Goal: Task Accomplishment & Management: Complete application form

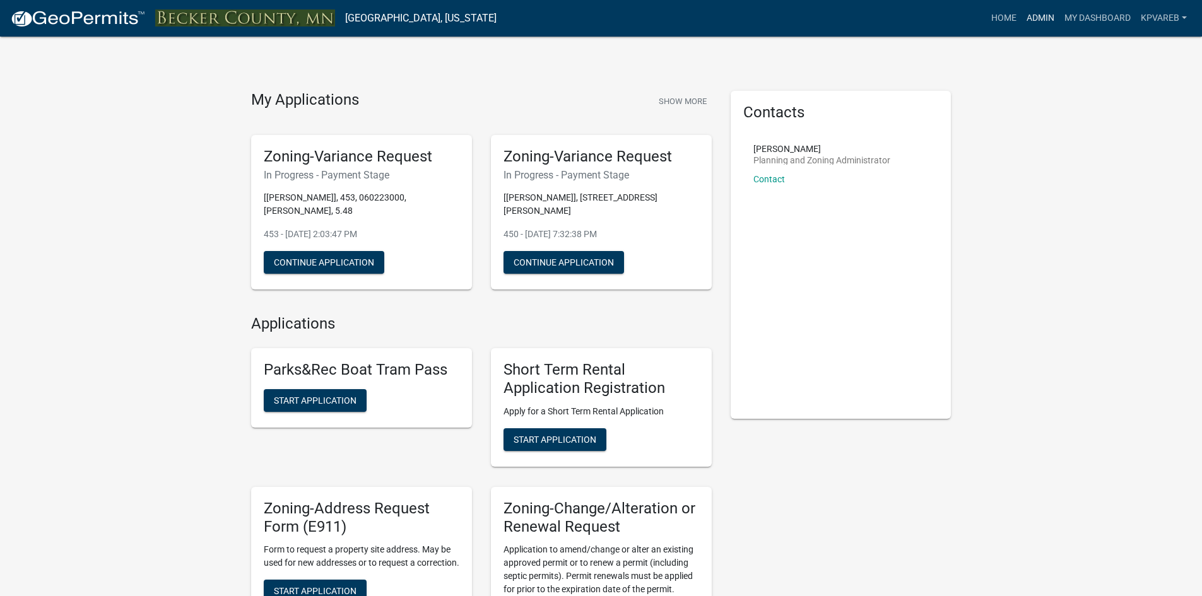
click at [1032, 14] on link "Admin" at bounding box center [1041, 18] width 38 height 24
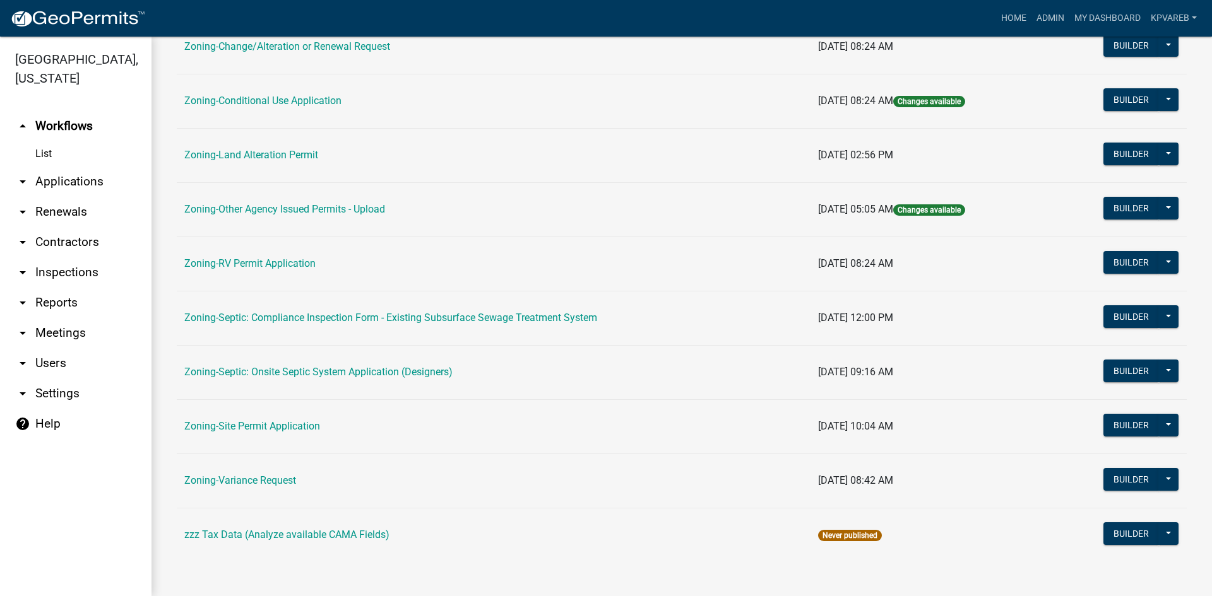
scroll to position [363, 0]
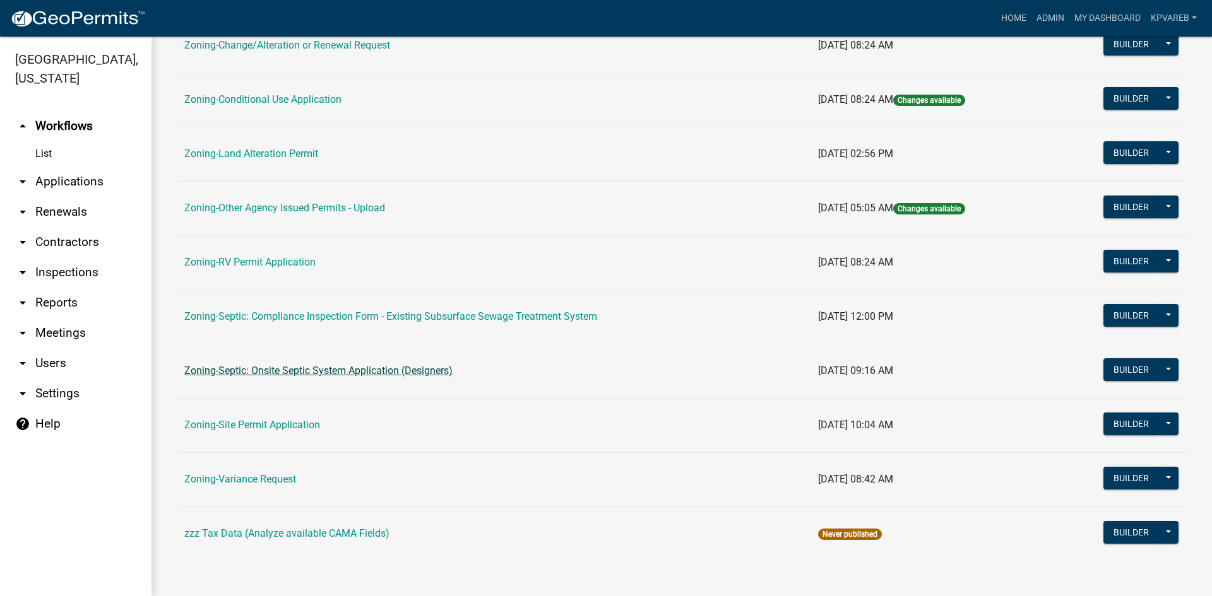
click at [355, 370] on link "Zoning-Septic: Onsite Septic System Application (Designers)" at bounding box center [318, 371] width 268 height 12
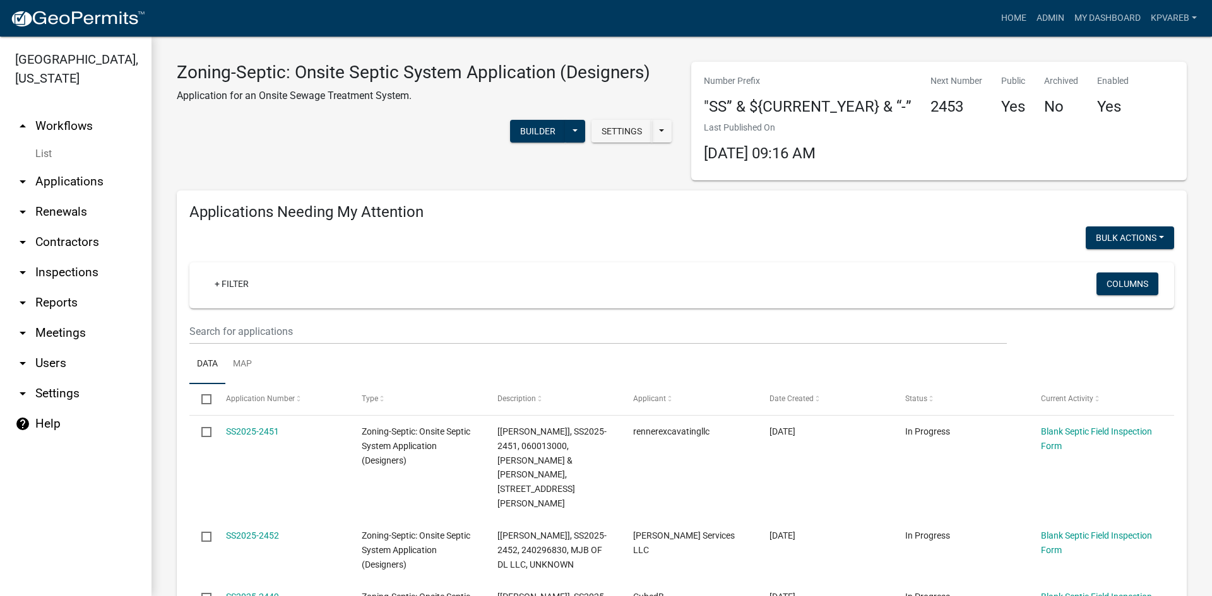
scroll to position [189, 0]
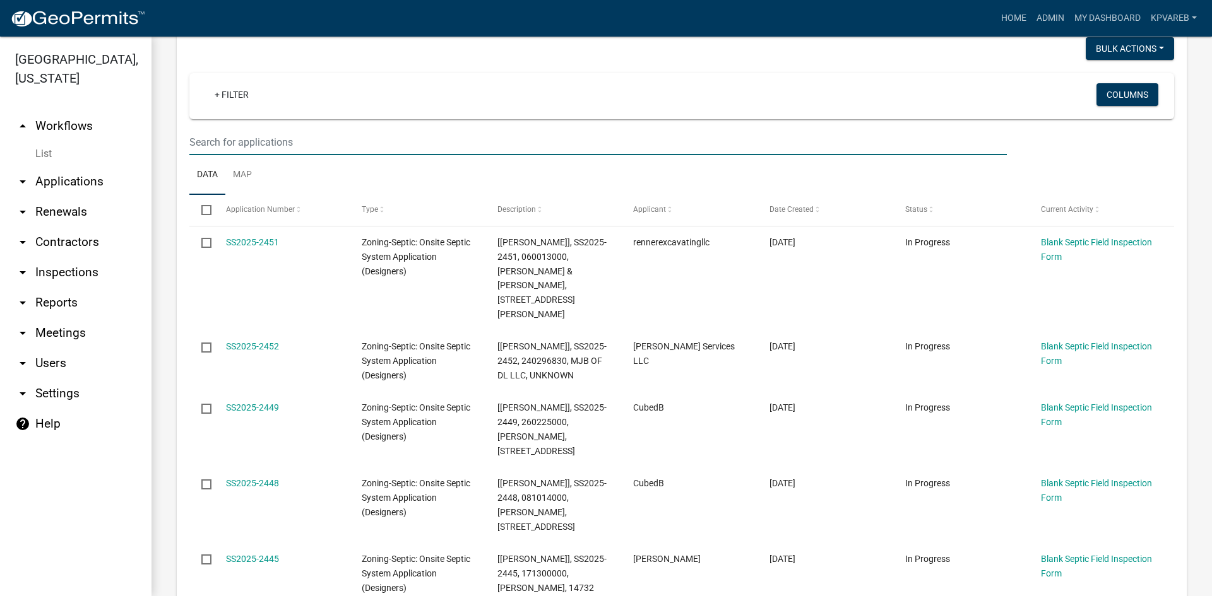
click at [228, 137] on input "text" at bounding box center [597, 142] width 817 height 26
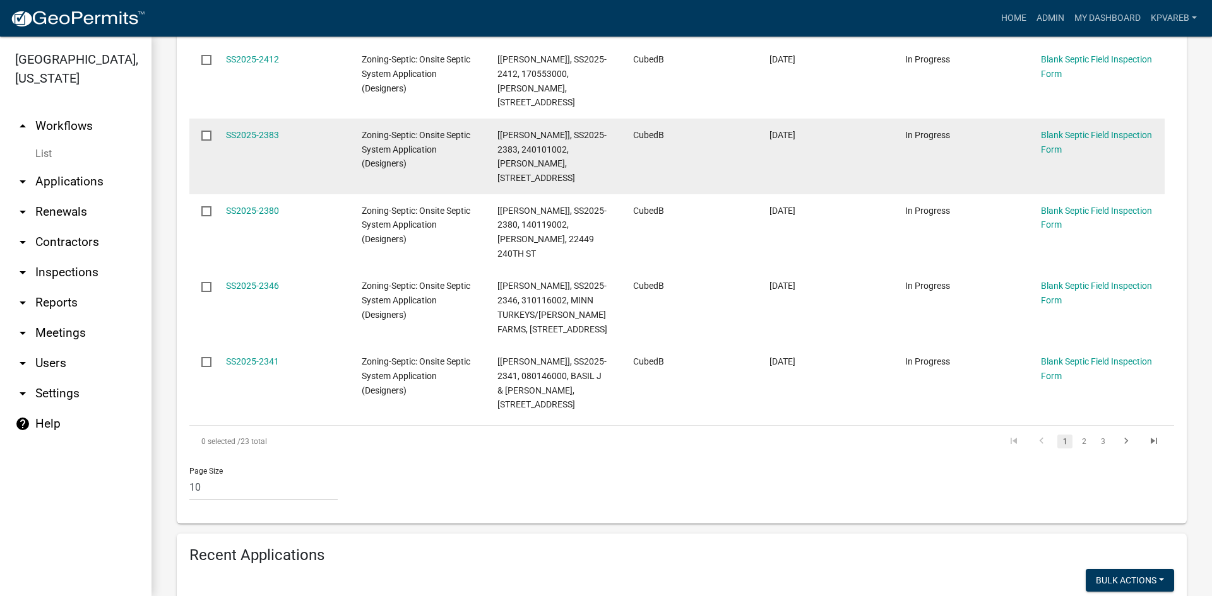
scroll to position [884, 0]
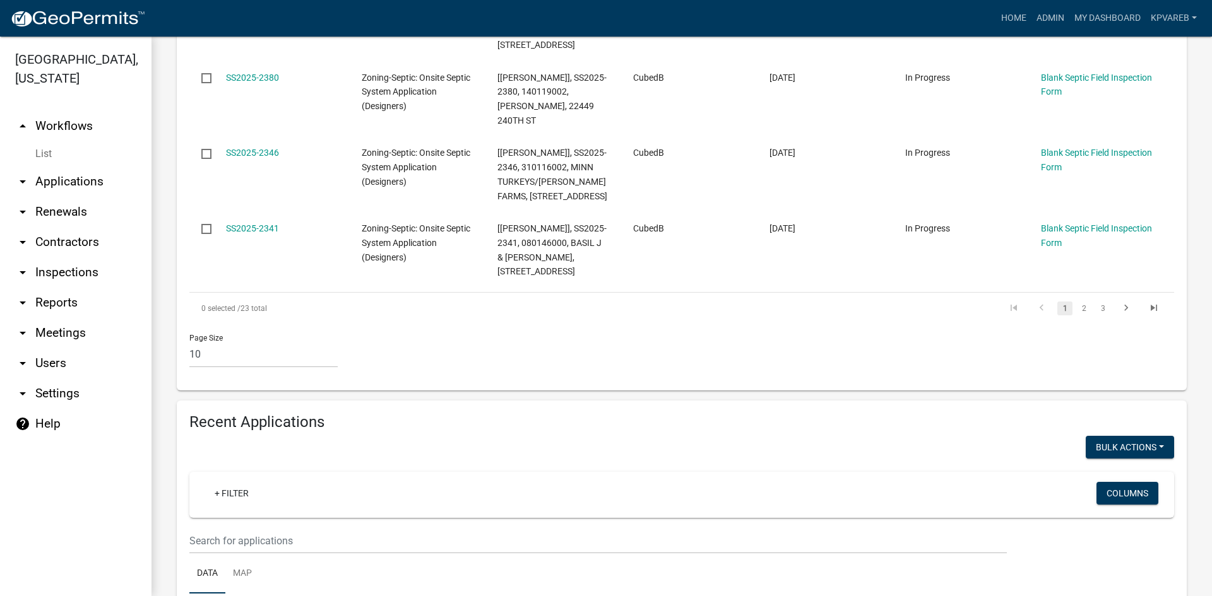
type input "cubed"
click at [1076, 302] on link "2" at bounding box center [1083, 309] width 15 height 14
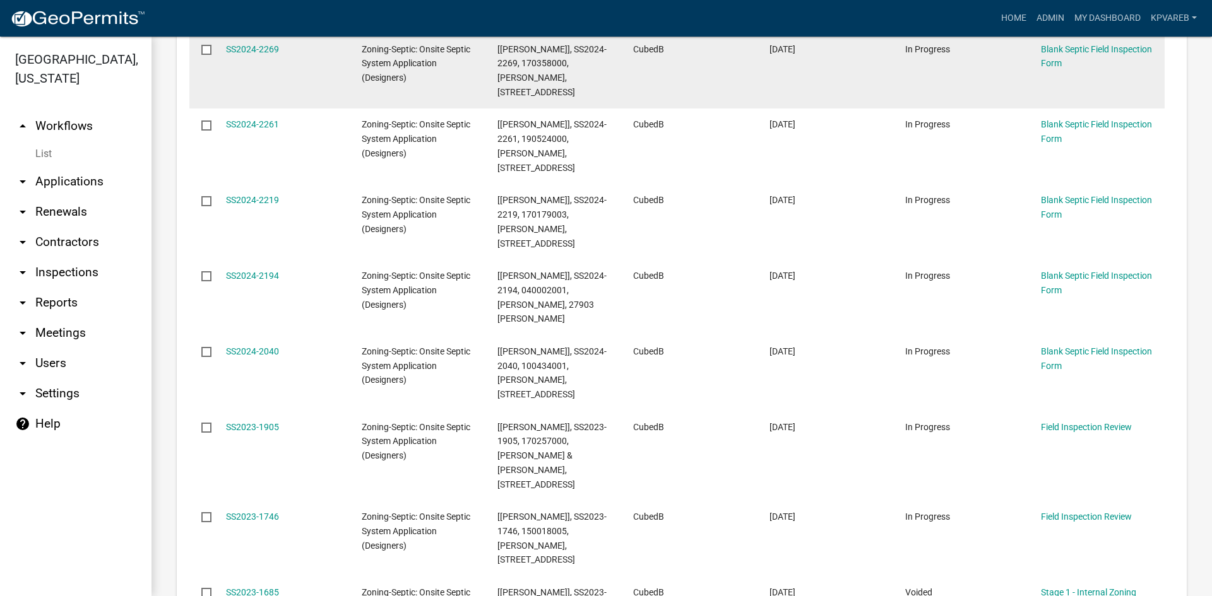
scroll to position [490, 0]
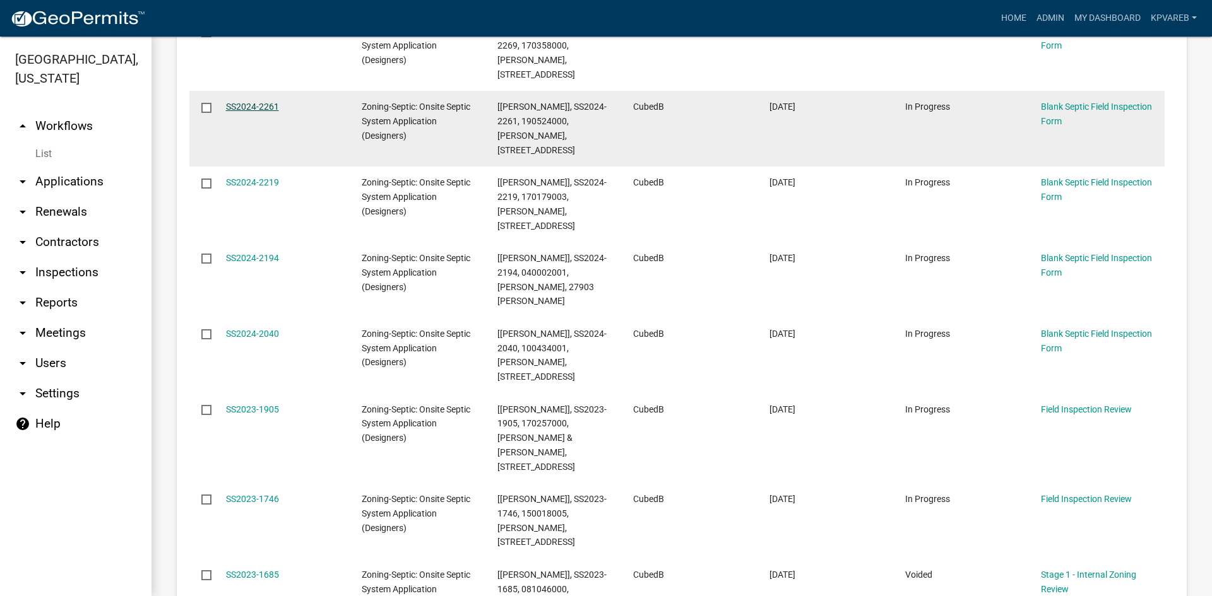
click at [241, 102] on link "SS2024-2261" at bounding box center [252, 107] width 53 height 10
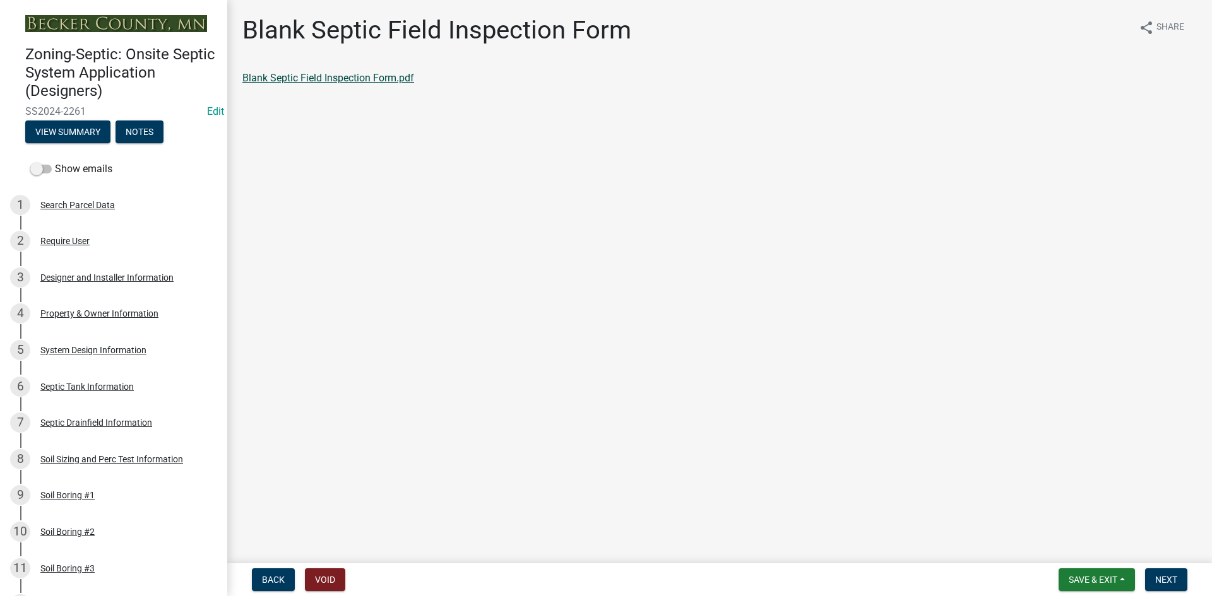
click at [319, 81] on link "Blank Septic Field Inspection Form.pdf" at bounding box center [328, 78] width 172 height 12
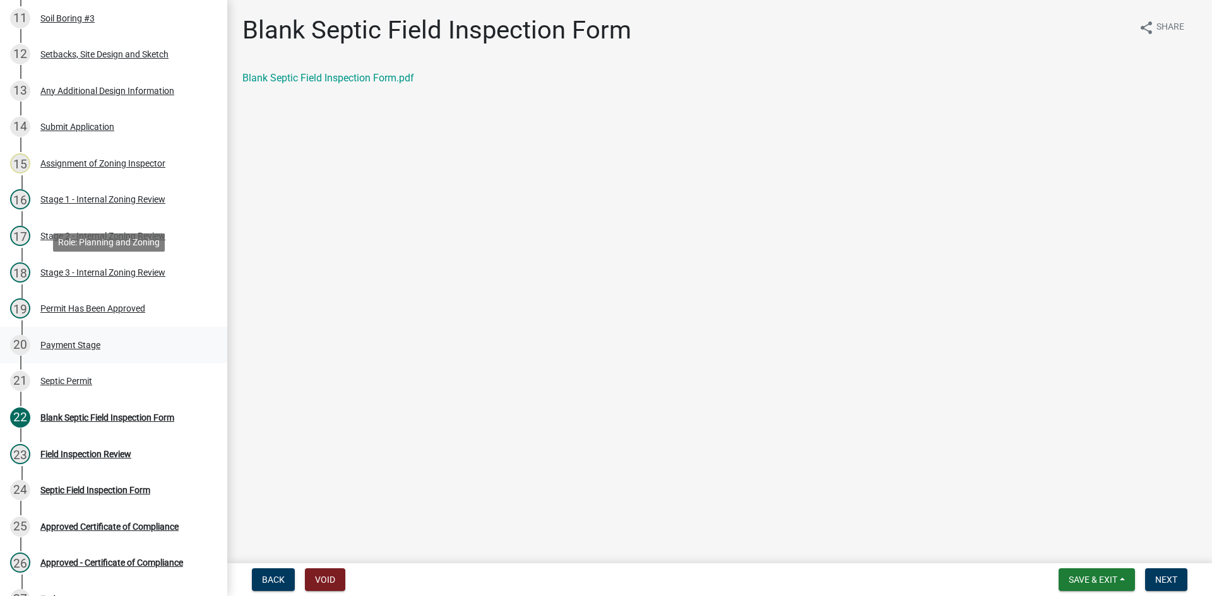
scroll to position [669, 0]
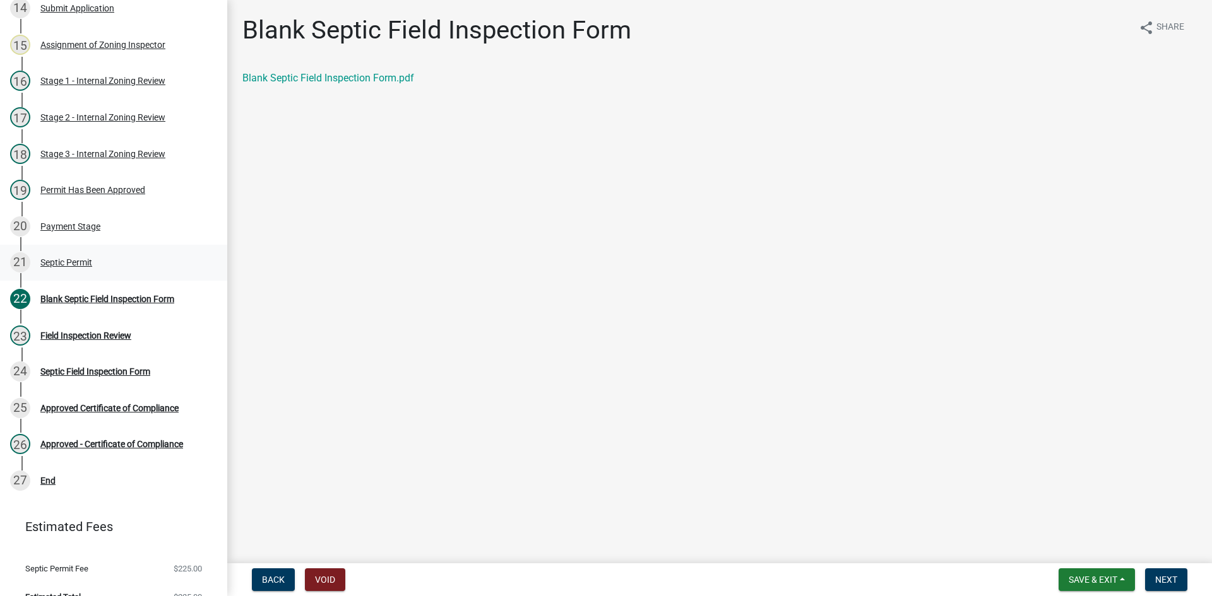
click at [82, 259] on div "Septic Permit" at bounding box center [66, 262] width 52 height 9
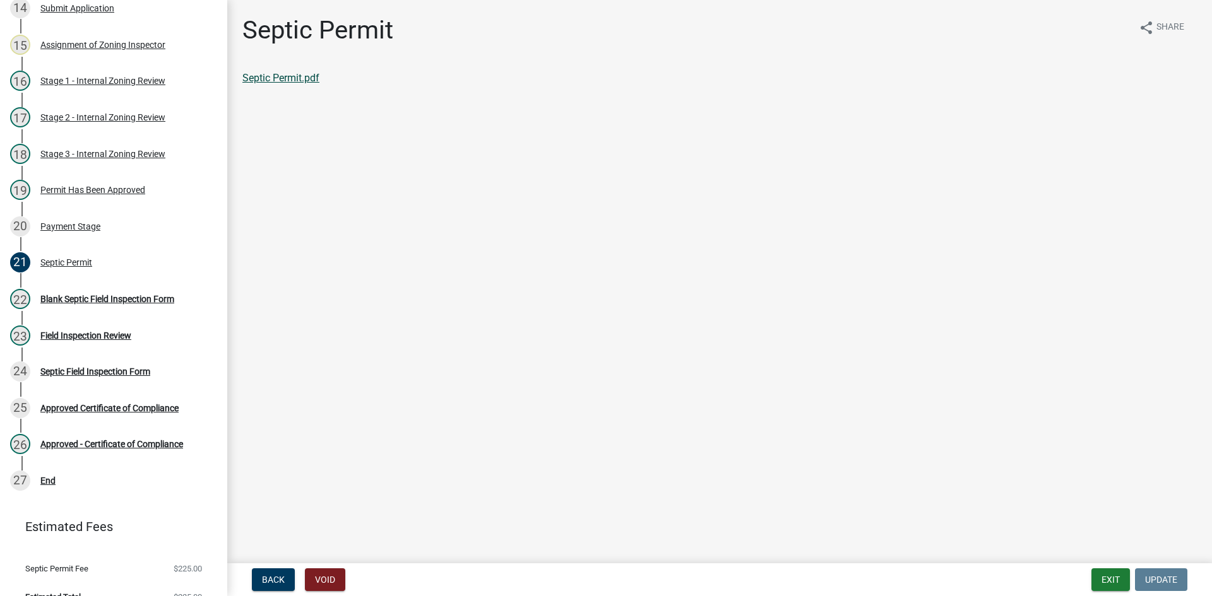
click at [248, 74] on link "Septic Permit.pdf" at bounding box center [280, 78] width 77 height 12
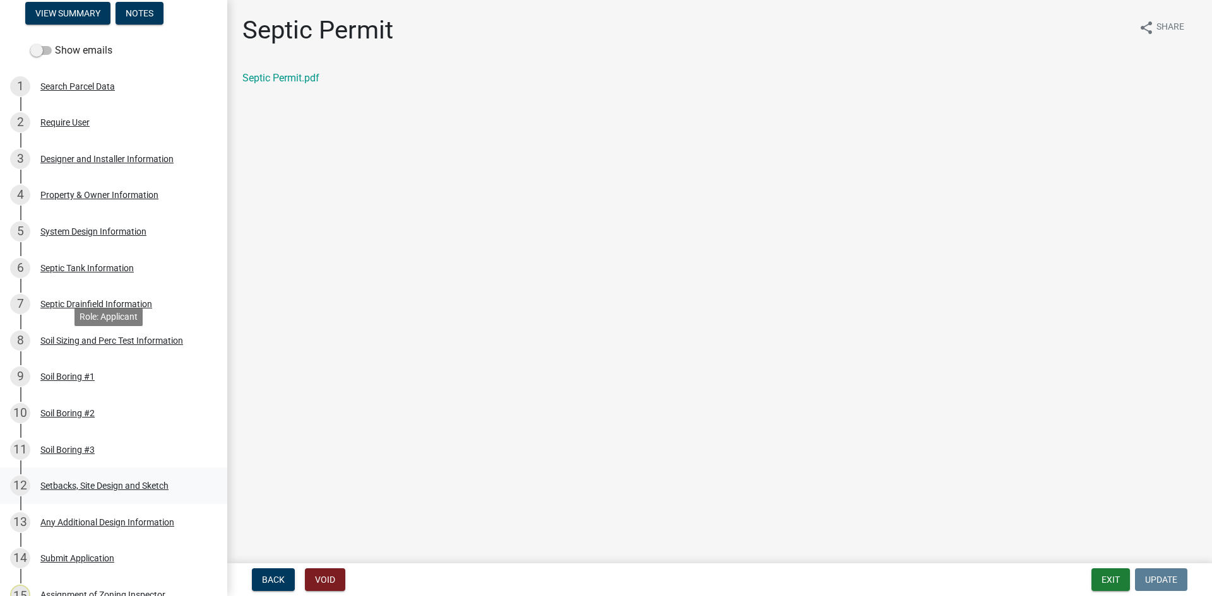
scroll to position [252, 0]
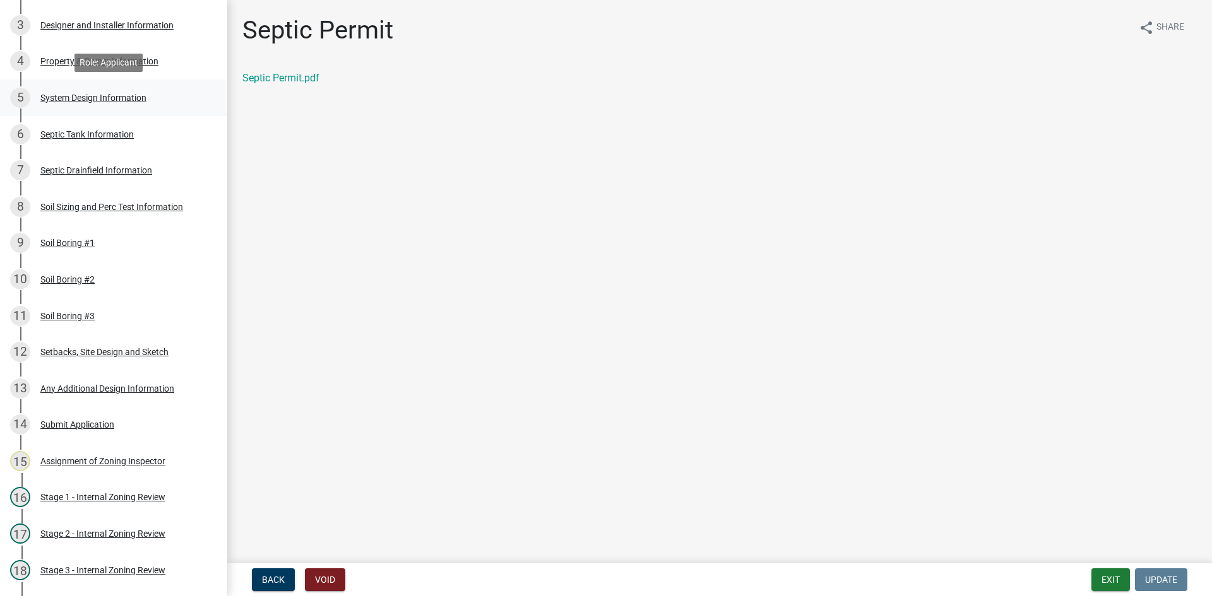
click at [114, 96] on div "System Design Information" at bounding box center [93, 97] width 106 height 9
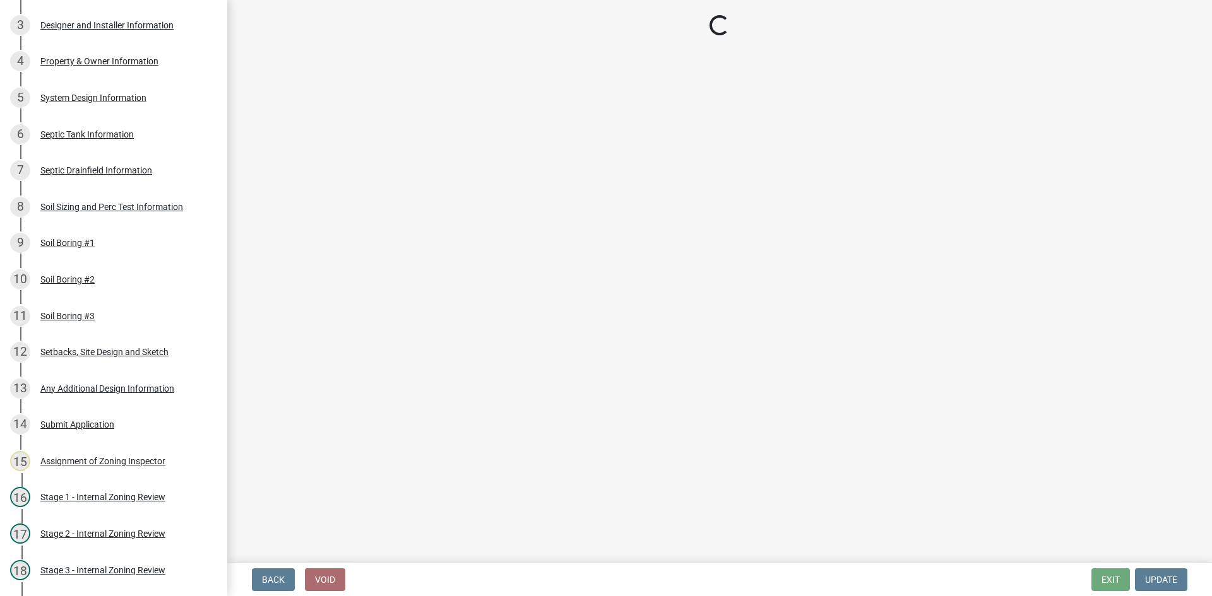
select select "454a198f-2b5b-4bb2-b044-9e5b1e604e9c"
select select "25258e87-3ef9-4f1c-a5f1-75a1d463abfb"
select select "011fbff4-a41d-4a75-9bd8-71c7e6c69e0d"
select select "85fdfef2-2683-4311-b5d5-5505f6411127"
select select "ba735beb-519e-40f0-ae20-62d65fc4c46b"
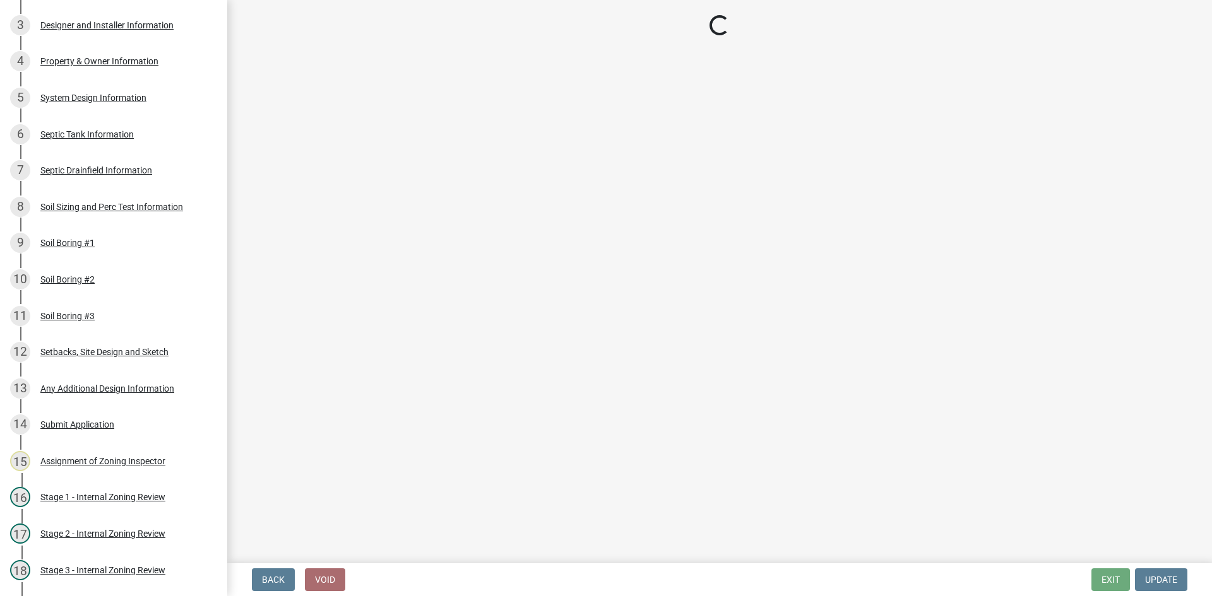
select select "ef698bf5-6172-44c1-9ffb-522c07469aed"
select select "a2b5ca25-65b1-425d-82c5-8881ea380237"
select select "e66b30b6-271a-4d63-b1ed-16c2c7c61227"
select select "7687c16a-0422-45e2-abcc-ae4a284dbbfc"
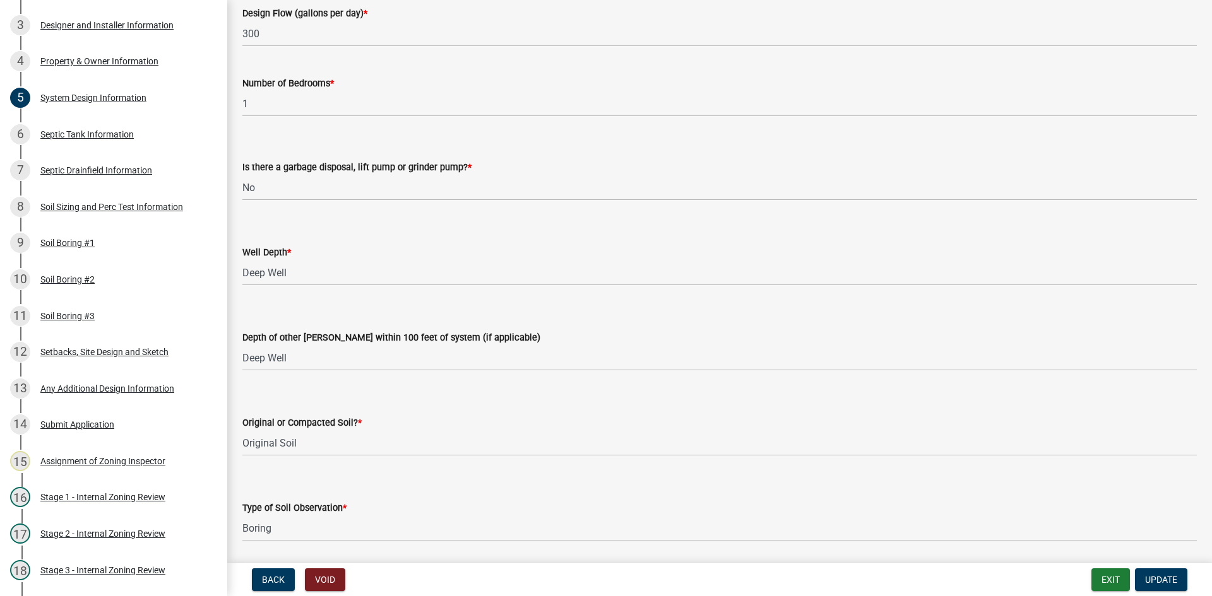
scroll to position [0, 0]
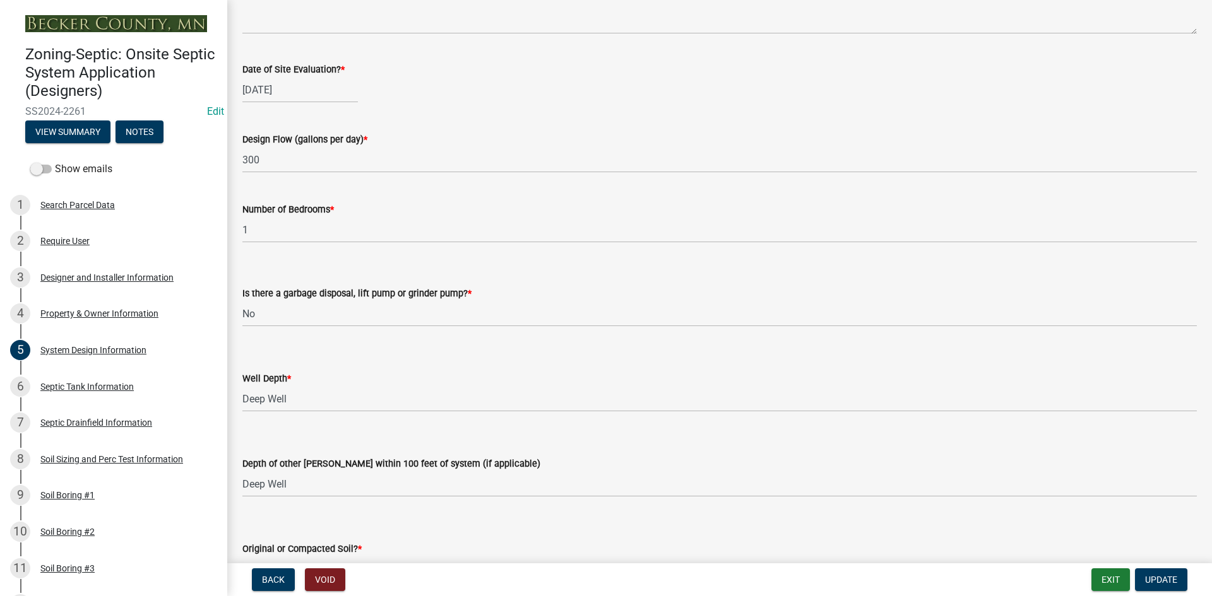
click at [786, 119] on div "Design Flow (gallons per day) * 300" at bounding box center [719, 143] width 954 height 59
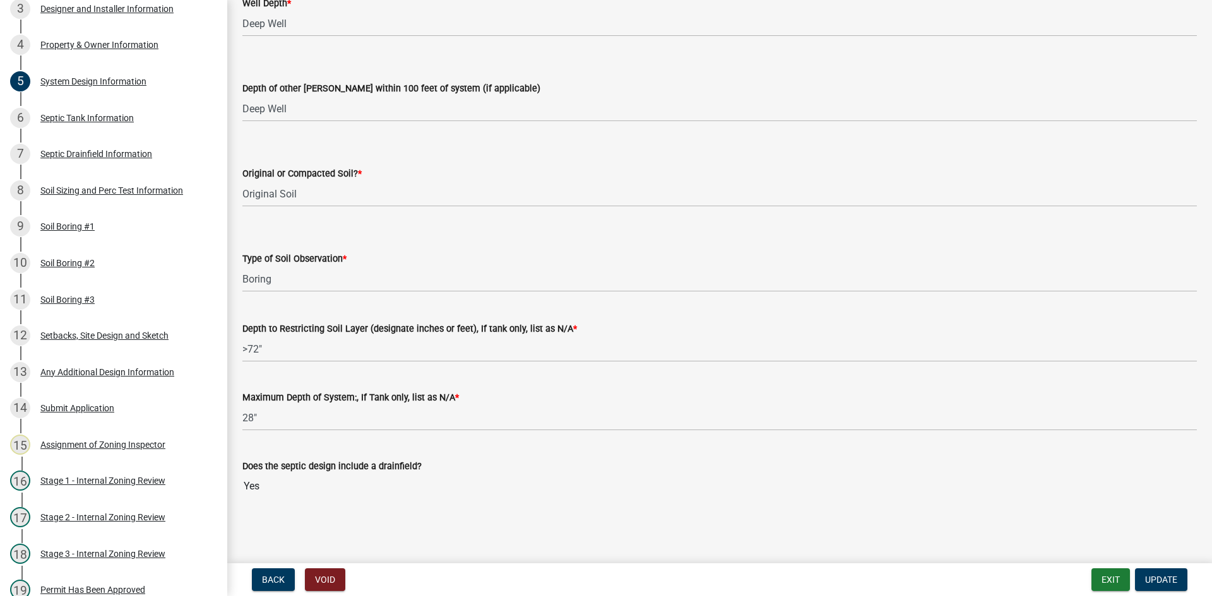
scroll to position [375, 0]
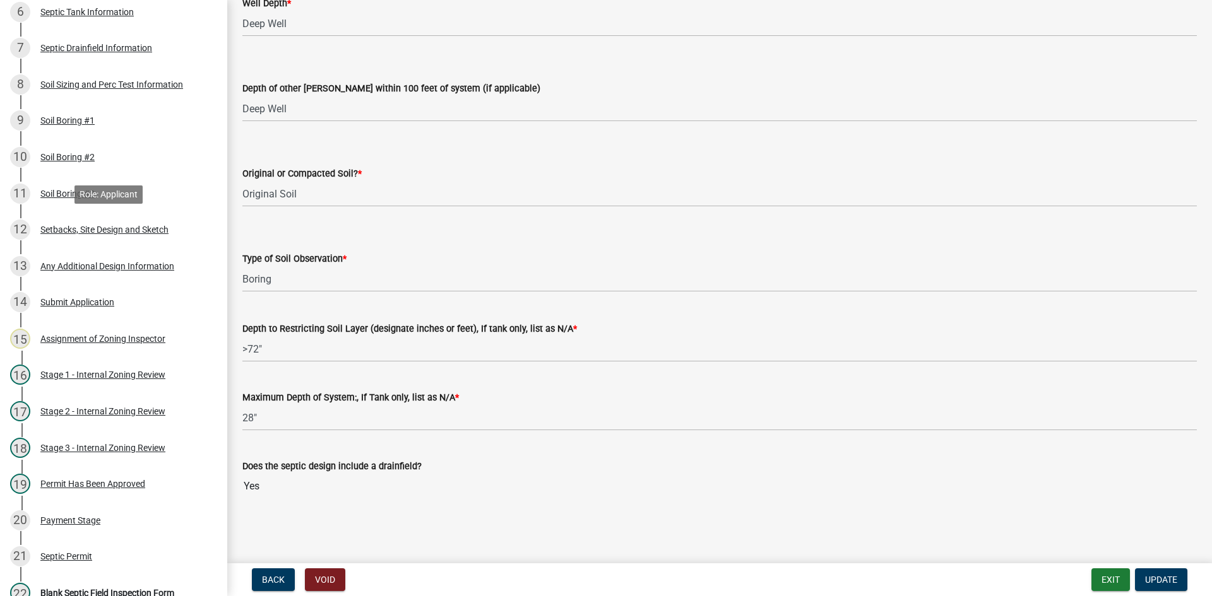
click at [116, 237] on div "12 Setbacks, Site Design and Sketch" at bounding box center [108, 230] width 197 height 20
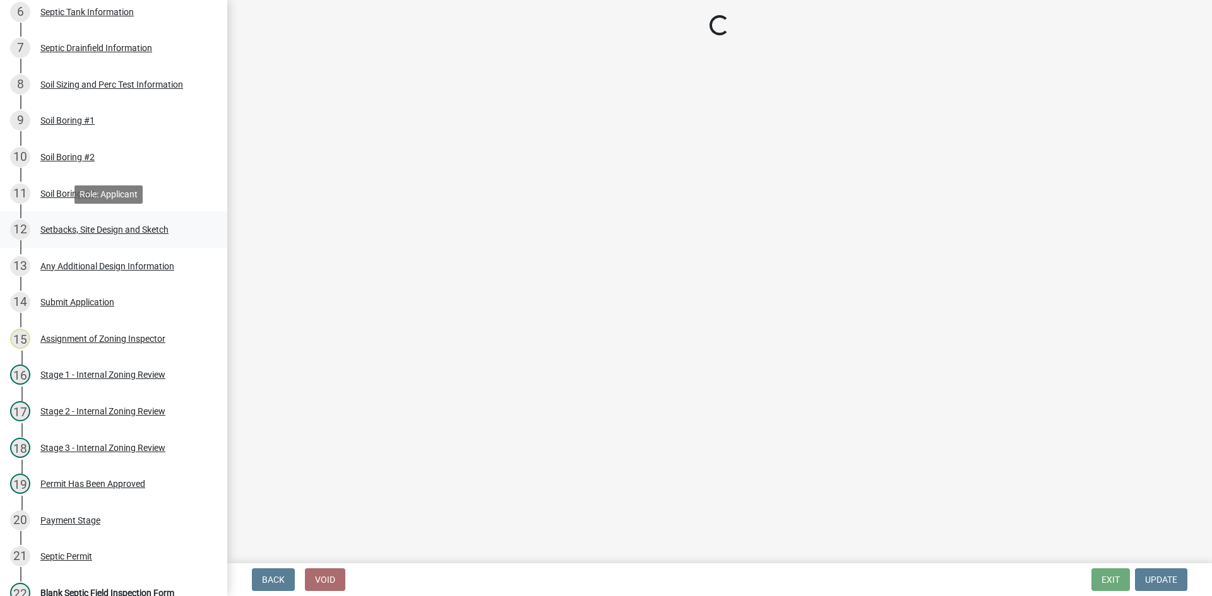
scroll to position [0, 0]
select select "c245ec0d-8d6f-4710-ab2b-b3aa70611708"
select select "ffb104bf-8b67-4d88-8424-ef9bcfdfa37f"
select select "23044af5-43bb-4cf5-8aef-2716db2ce5fc"
select select "6df1c583-5b1d-4272-9bb6-ee2f97995046"
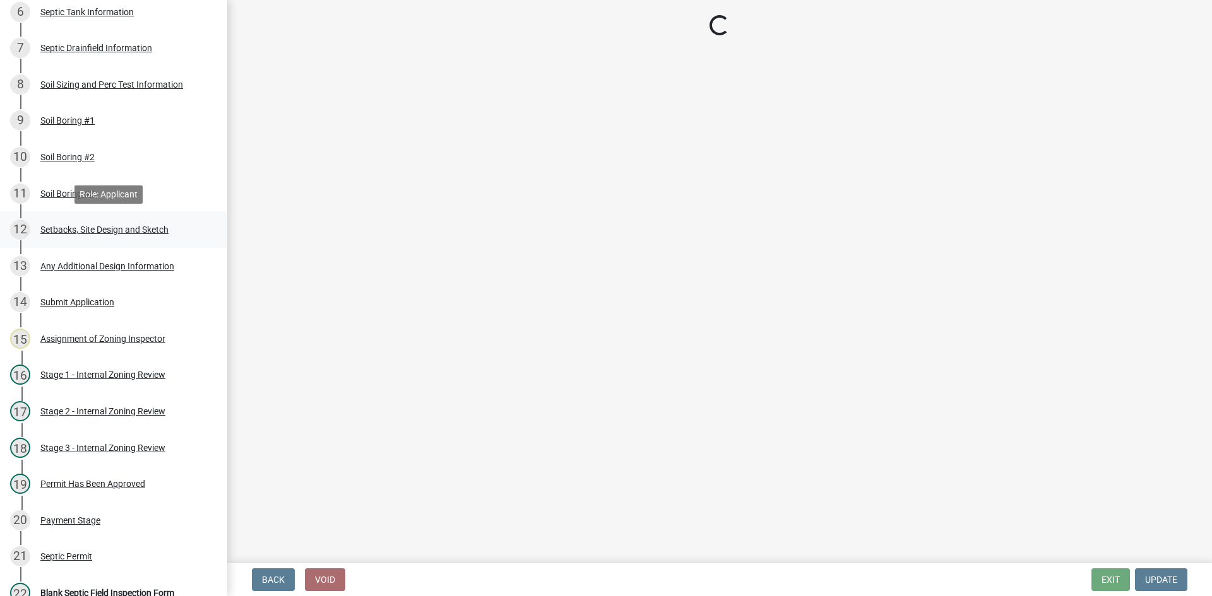
select select "a3ce498e-f8b1-44e2-889e-c4968ac74b5a"
select select "cf78f1da-f066-4305-88a2-864abad1fa52"
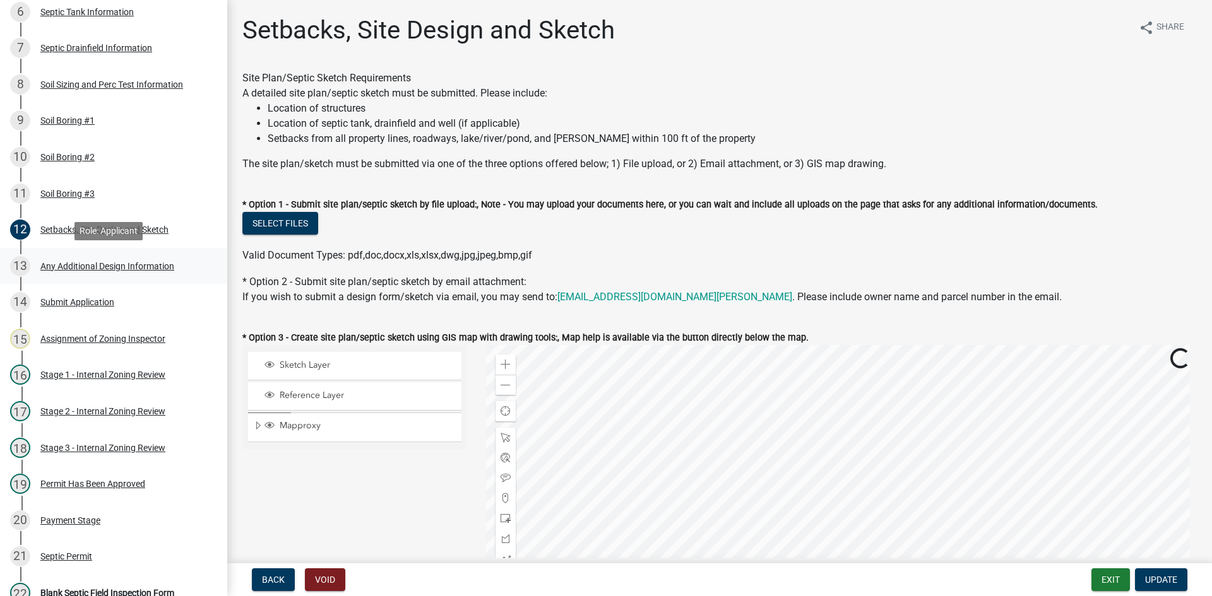
click at [88, 270] on div "Any Additional Design Information" at bounding box center [107, 266] width 134 height 9
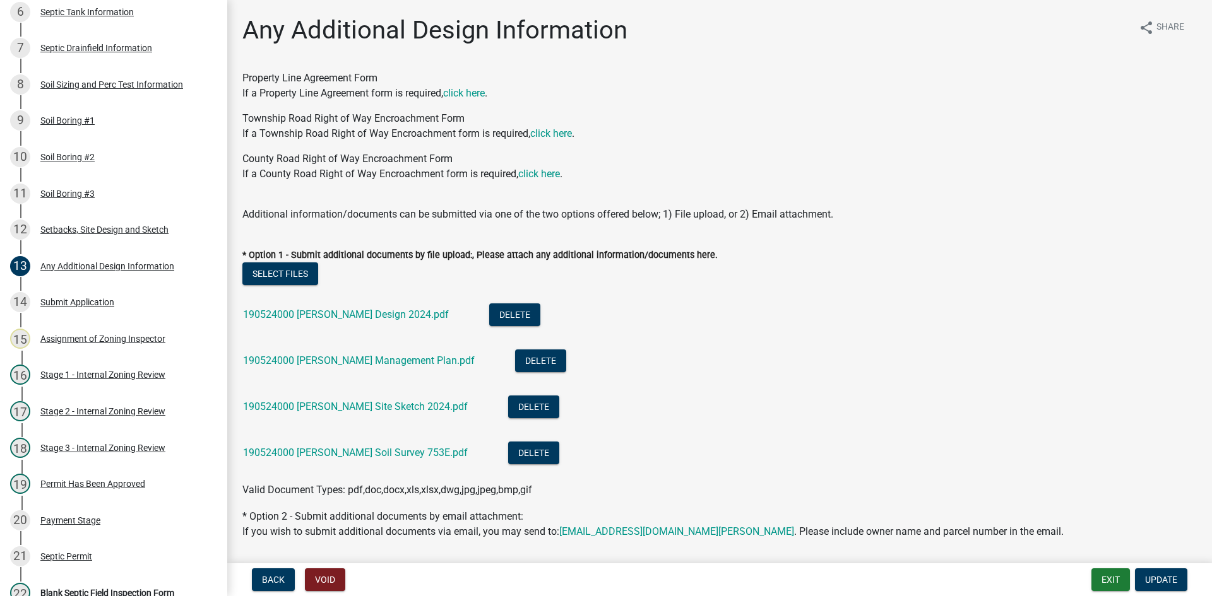
click at [324, 307] on div "190524000 Duncan Design 2024.pdf" at bounding box center [356, 317] width 226 height 26
click at [325, 312] on link "190524000 Duncan Design 2024.pdf" at bounding box center [346, 315] width 206 height 12
click at [350, 361] on link "190524000 Duncan Management Plan.pdf" at bounding box center [359, 361] width 232 height 12
click at [312, 406] on link "190524000 Duncan Site Sketch 2024.pdf" at bounding box center [355, 407] width 225 height 12
click at [321, 453] on link "190524000 Duncan Soil Survey 753E.pdf" at bounding box center [355, 453] width 225 height 12
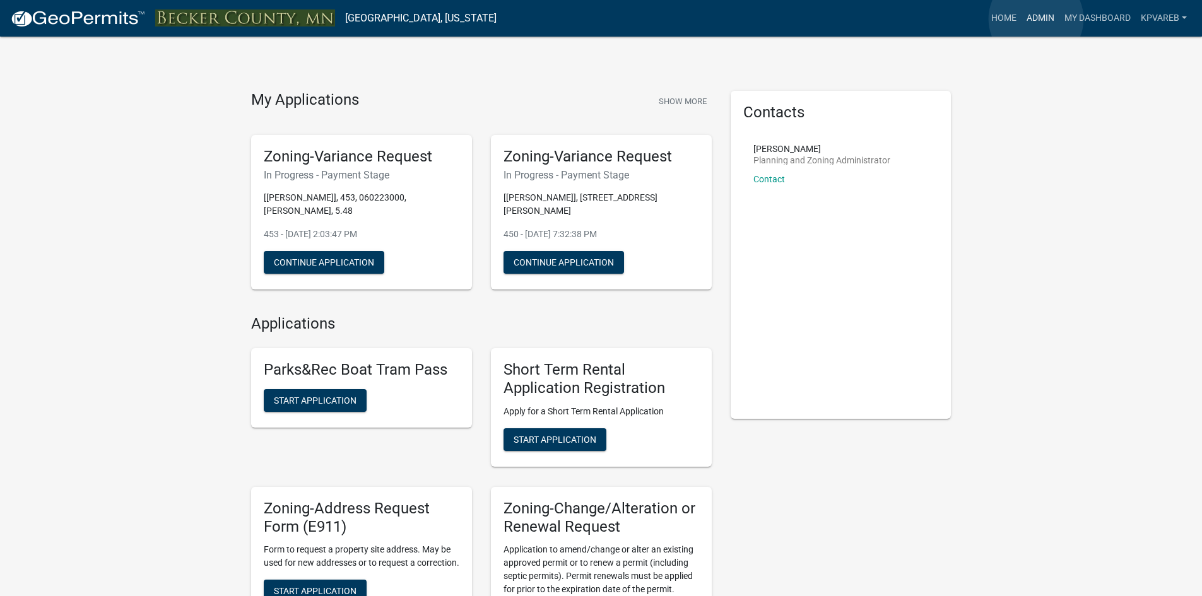
click at [1036, 19] on link "Admin" at bounding box center [1041, 18] width 38 height 24
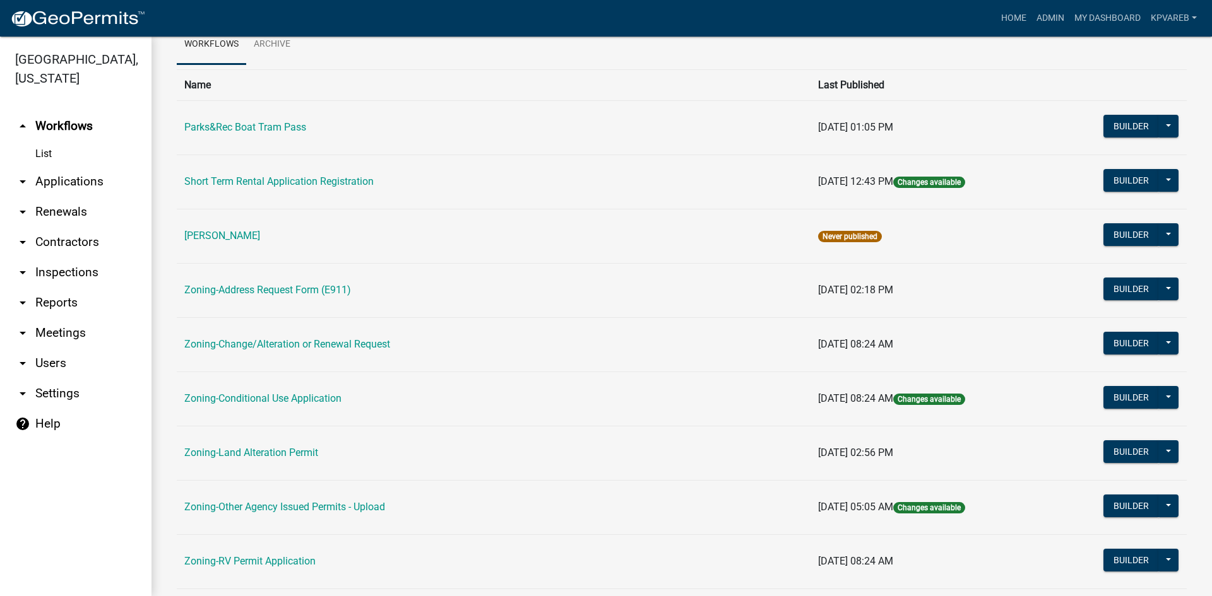
scroll to position [363, 0]
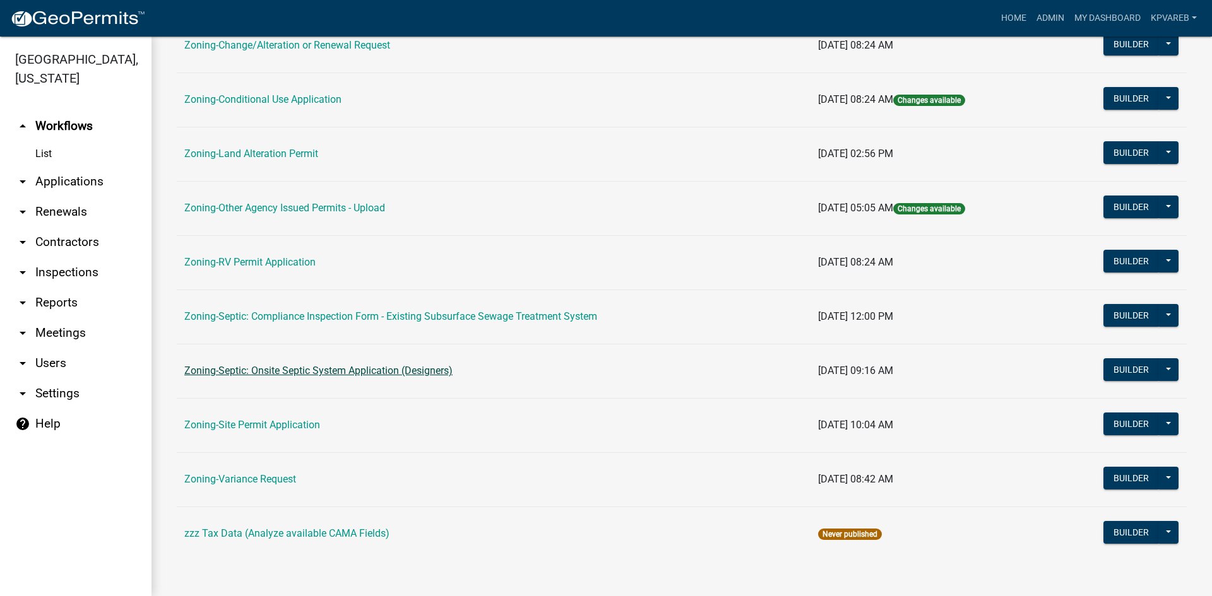
click at [355, 371] on link "Zoning-Septic: Onsite Septic System Application (Designers)" at bounding box center [318, 371] width 268 height 12
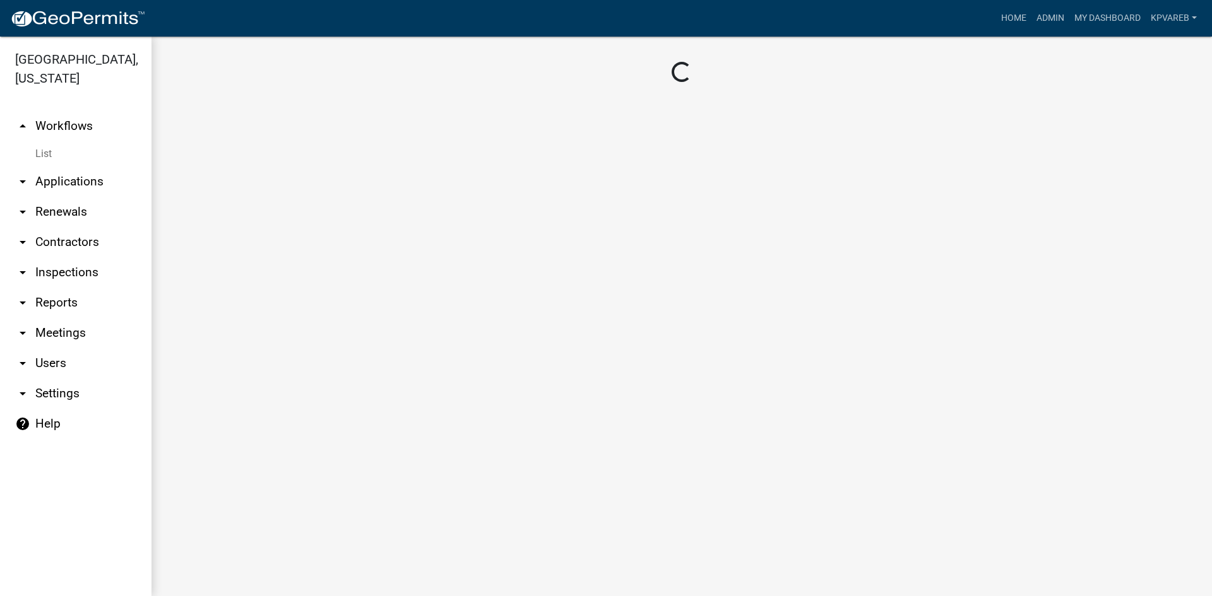
click at [355, 371] on main "Loading..." at bounding box center [681, 317] width 1060 height 560
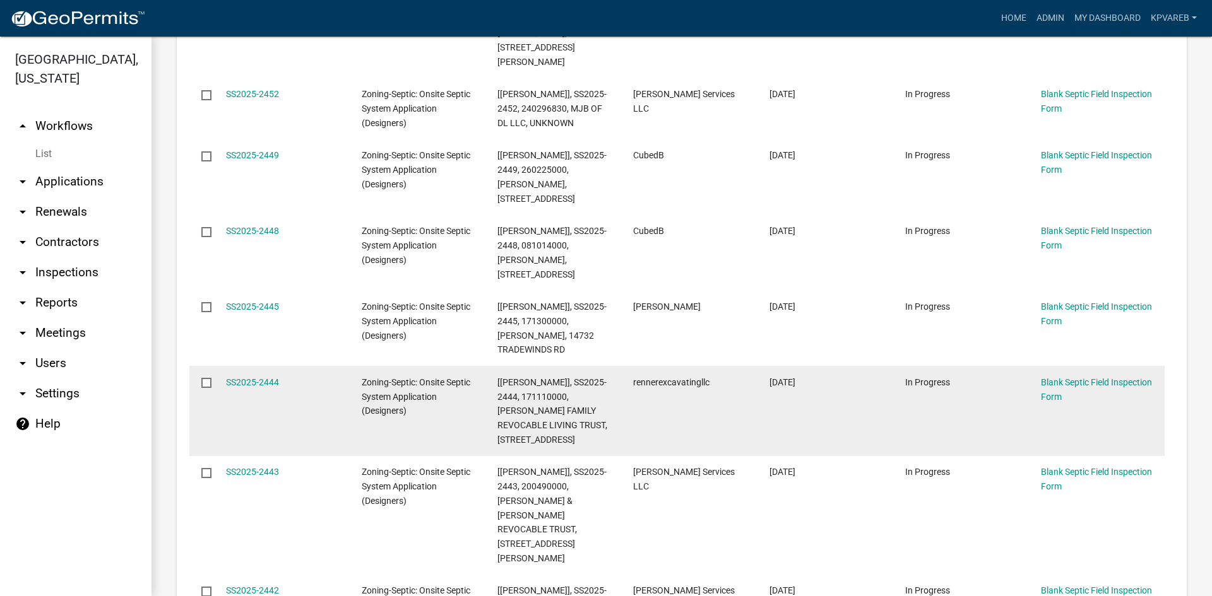
scroll to position [189, 0]
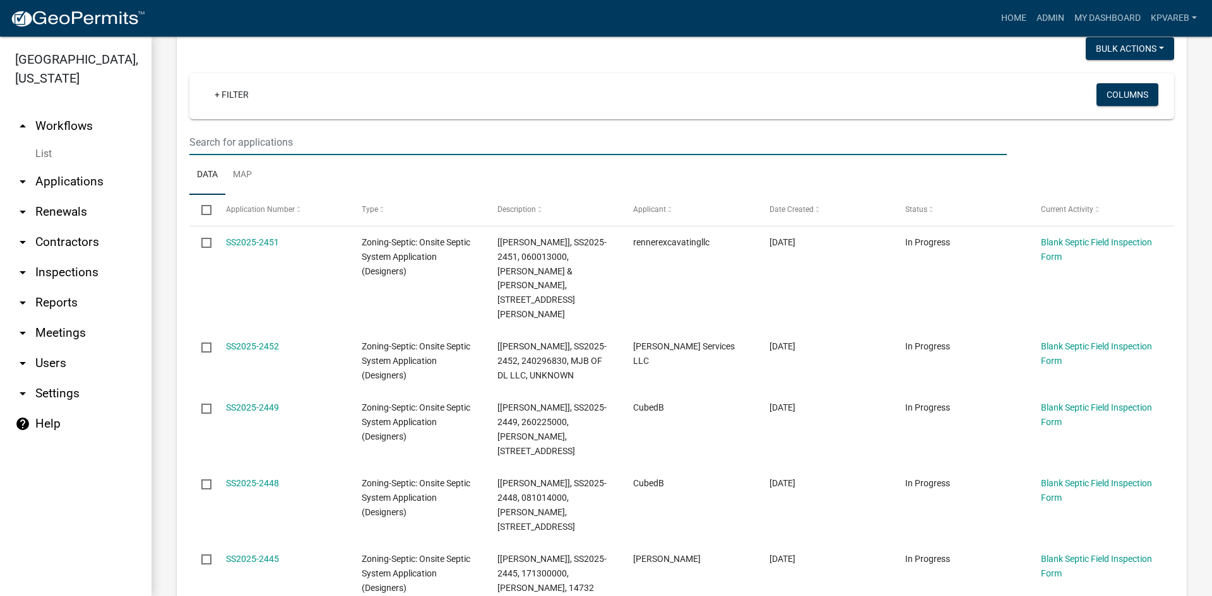
click at [247, 138] on input "text" at bounding box center [597, 142] width 817 height 26
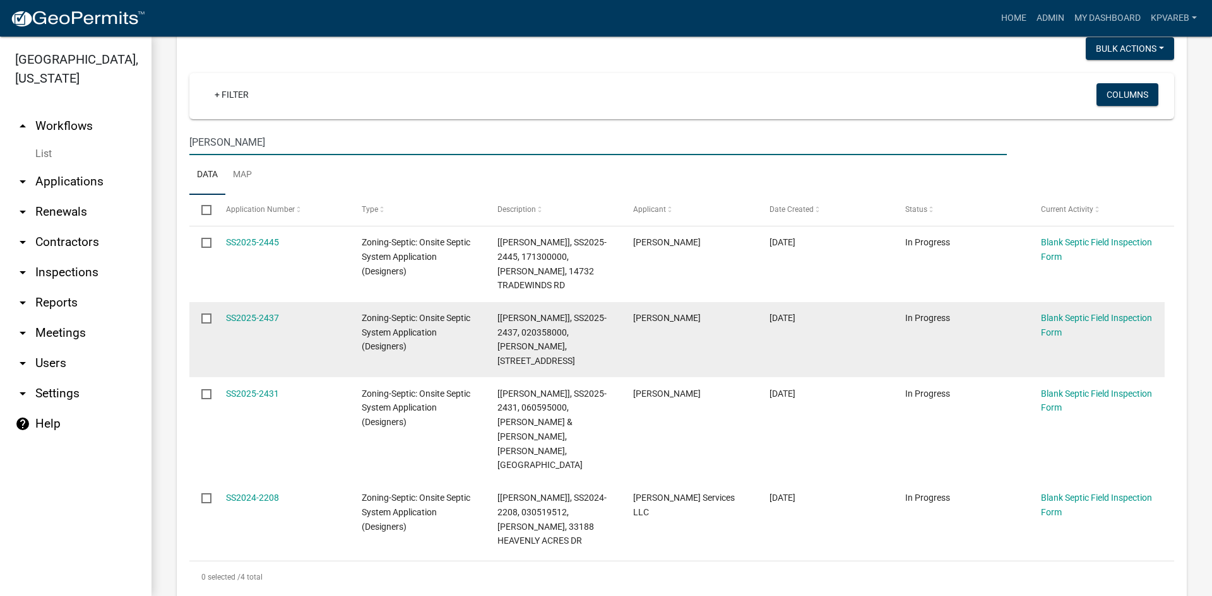
type input "[PERSON_NAME]"
click at [268, 306] on datatable-body-cell "SS2025-2437" at bounding box center [281, 340] width 136 height 76
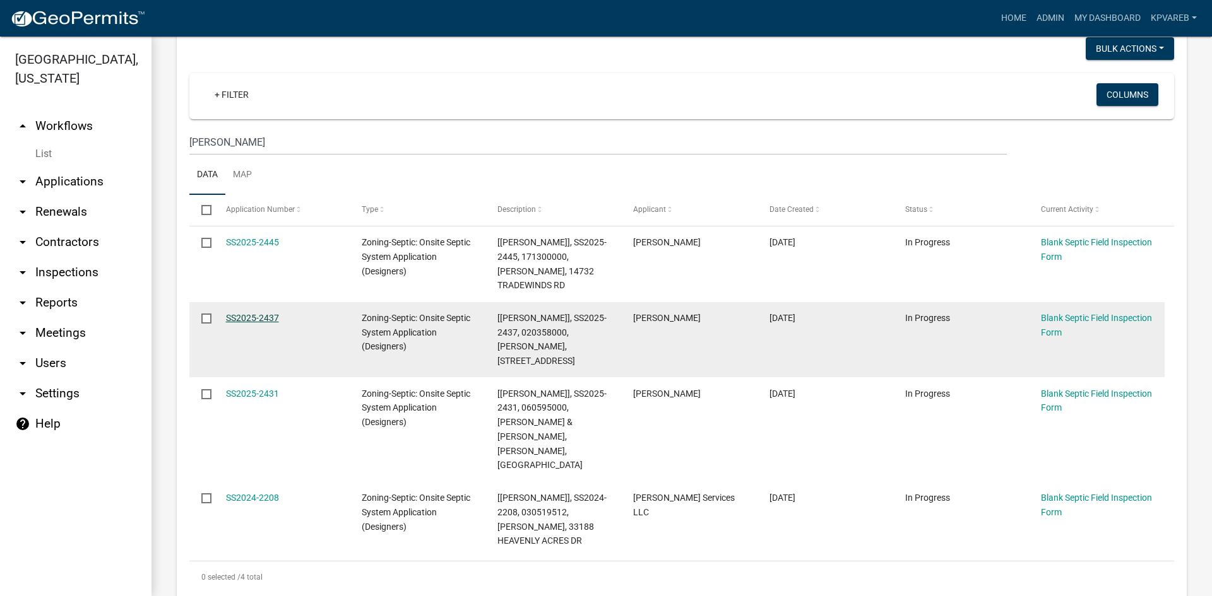
click at [268, 316] on link "SS2025-2437" at bounding box center [252, 318] width 53 height 10
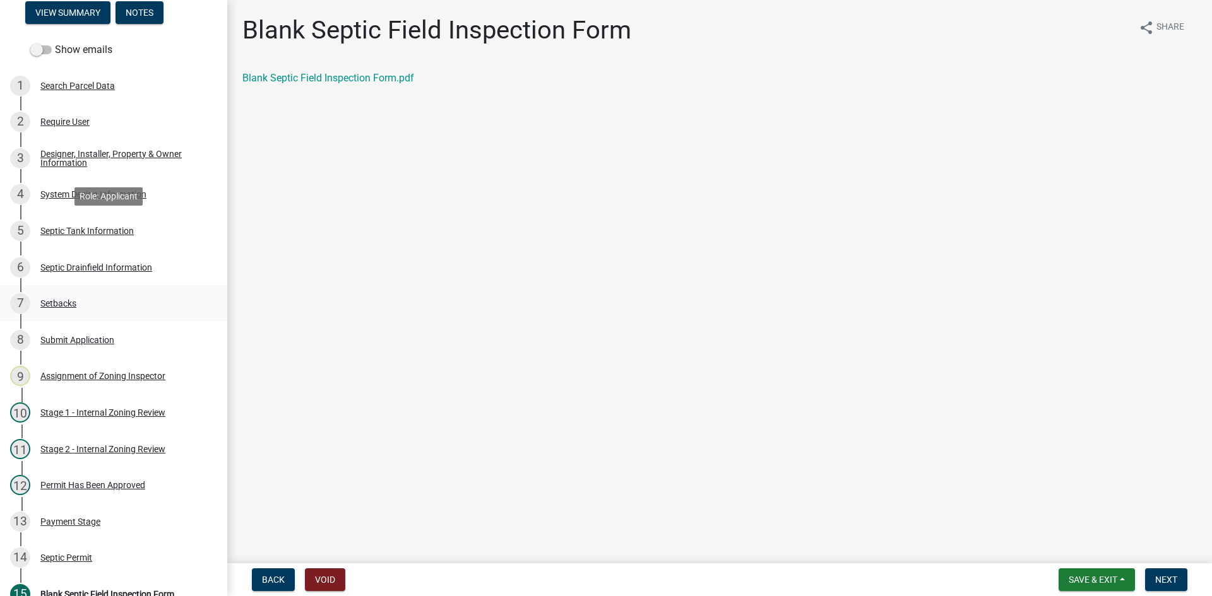
scroll to position [119, 0]
click at [117, 195] on div "System Design Information" at bounding box center [93, 195] width 106 height 9
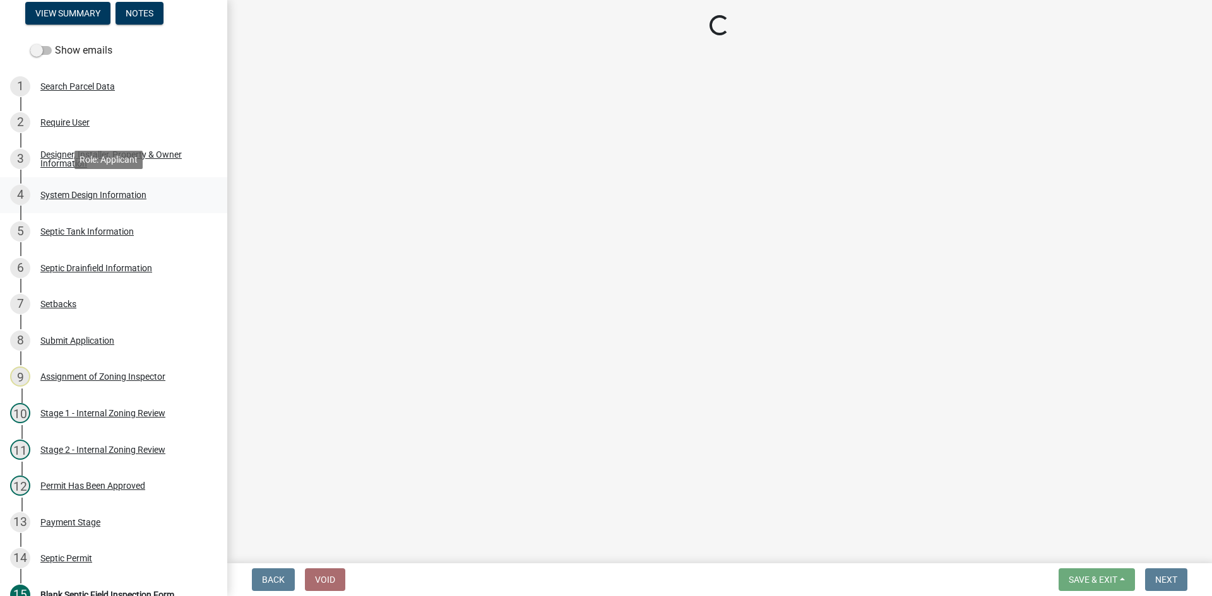
select select "55497d75-c43f-4635-a730-e0737ce05d56"
select select "25258e87-3ef9-4f1c-a5f1-75a1d463abfb"
select select "011fbff4-a41d-4a75-9bd8-71c7e6c69e0d"
select select "85fdfef2-2683-4311-b5d5-5505f6411127"
select select "1002d2f5-04ee-41f0-9277-2fadb170a736"
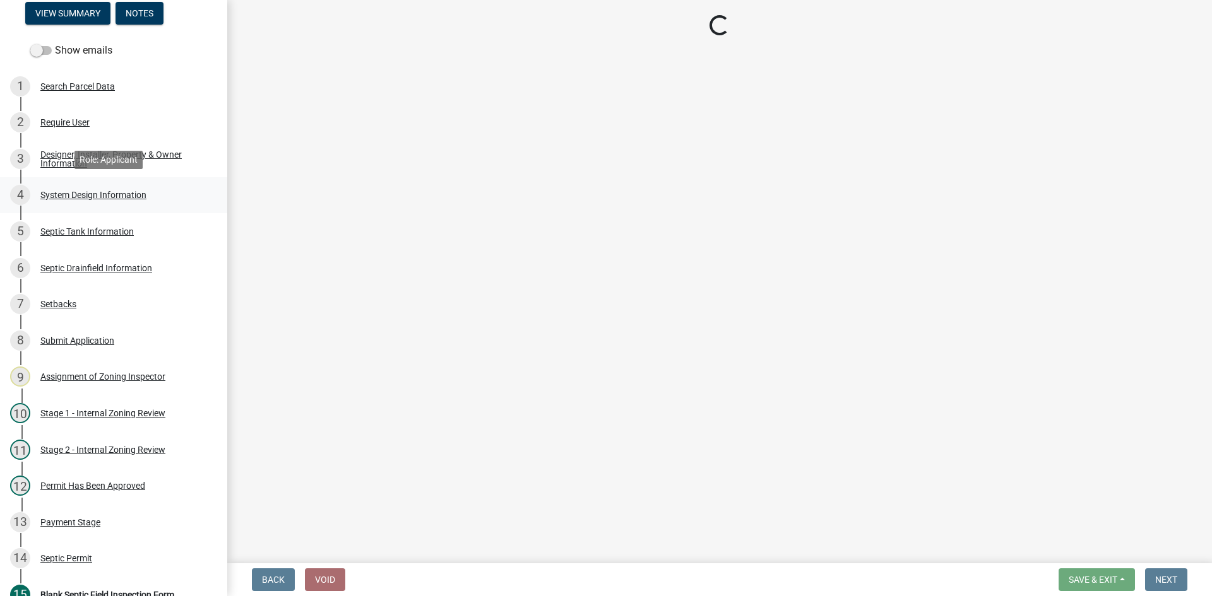
select select "ef698bf5-6172-44c1-9ffb-522c07469aed"
select select "a2b5ca25-65b1-425d-82c5-8881ea380237"
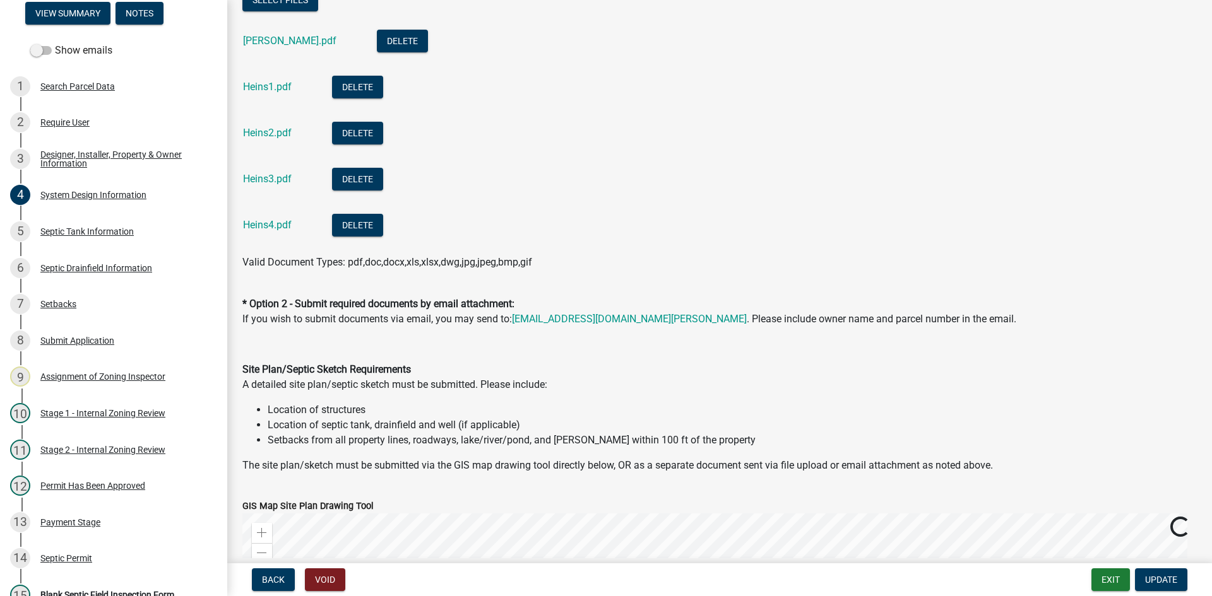
scroll to position [505, 0]
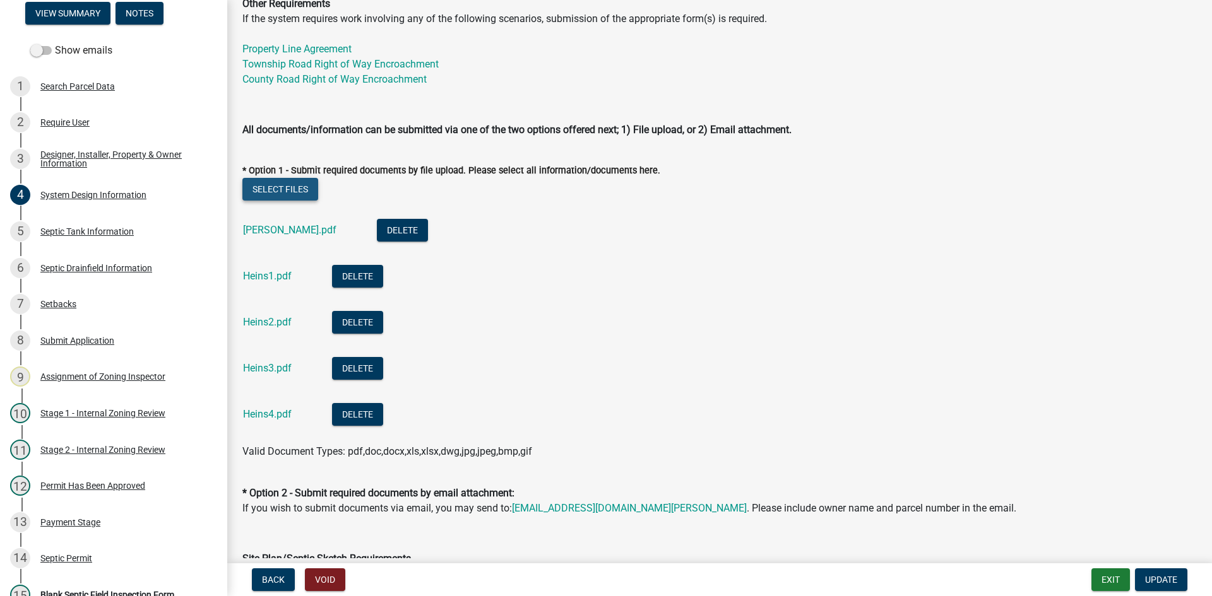
click at [291, 190] on button "Select files" at bounding box center [280, 189] width 76 height 23
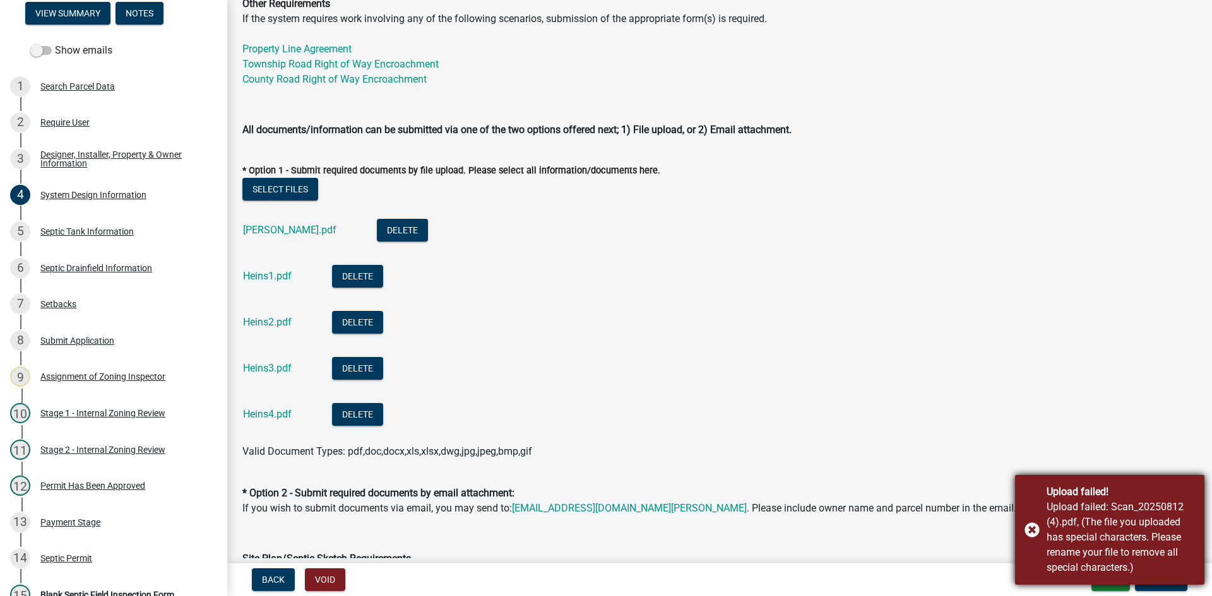
click at [1028, 529] on div "Upload failed! Upload failed: Scan_20250812 (4).pdf, (The file you uploaded has…" at bounding box center [1109, 530] width 189 height 110
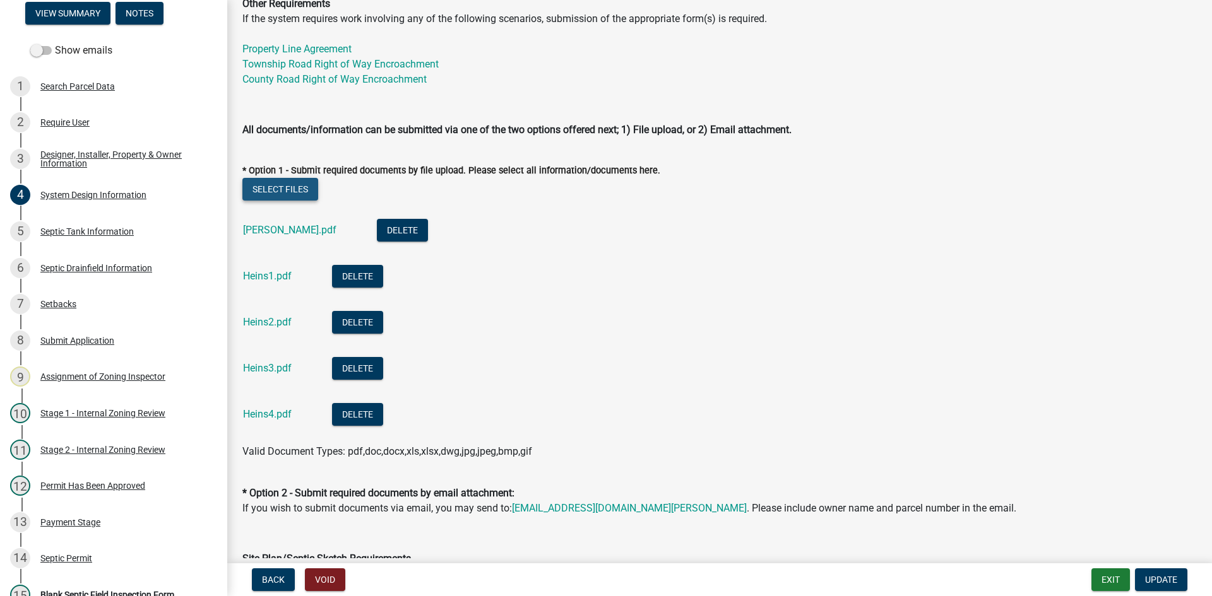
click at [279, 189] on button "Select files" at bounding box center [280, 189] width 76 height 23
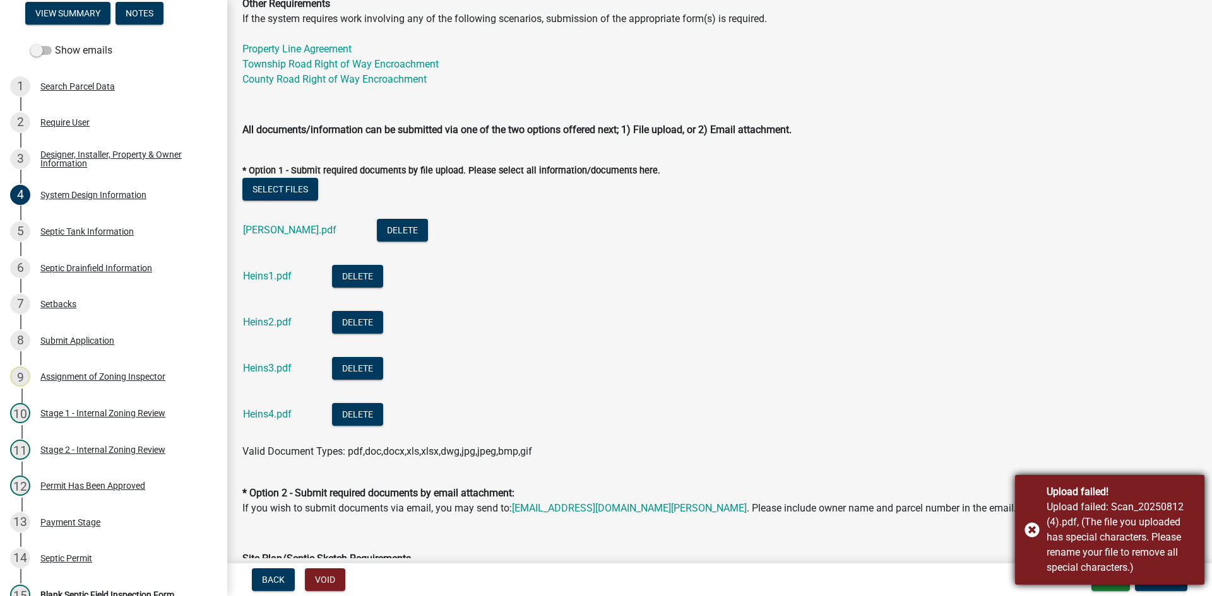
click at [1036, 528] on div "Upload failed! Upload failed: Scan_20250812 (4).pdf, (The file you uploaded has…" at bounding box center [1109, 530] width 189 height 110
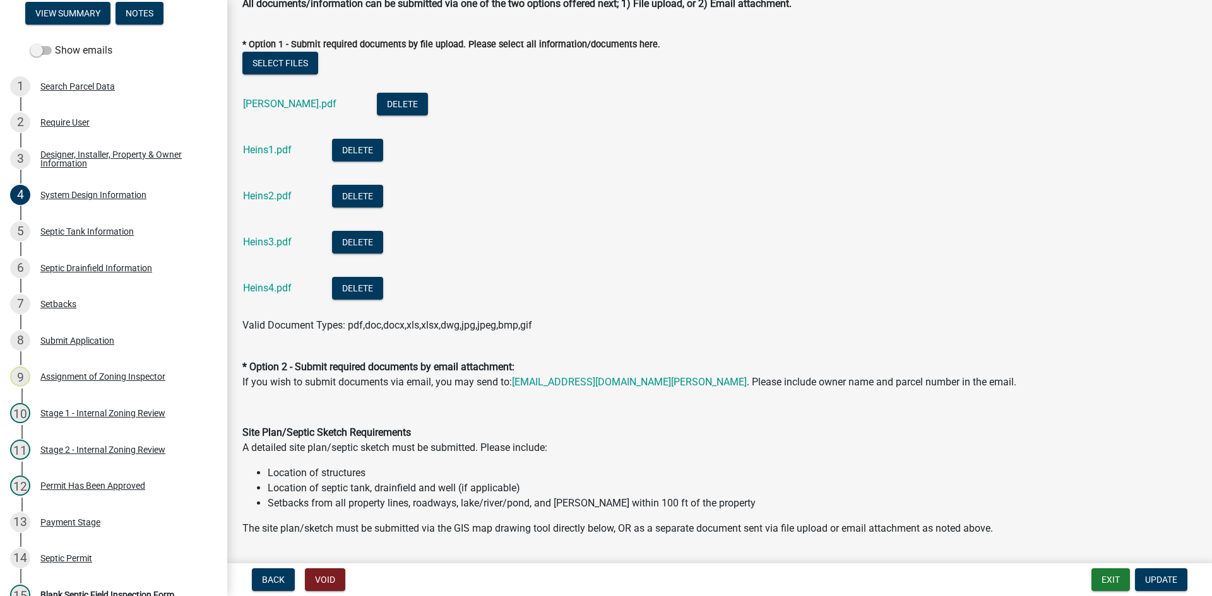
scroll to position [442, 0]
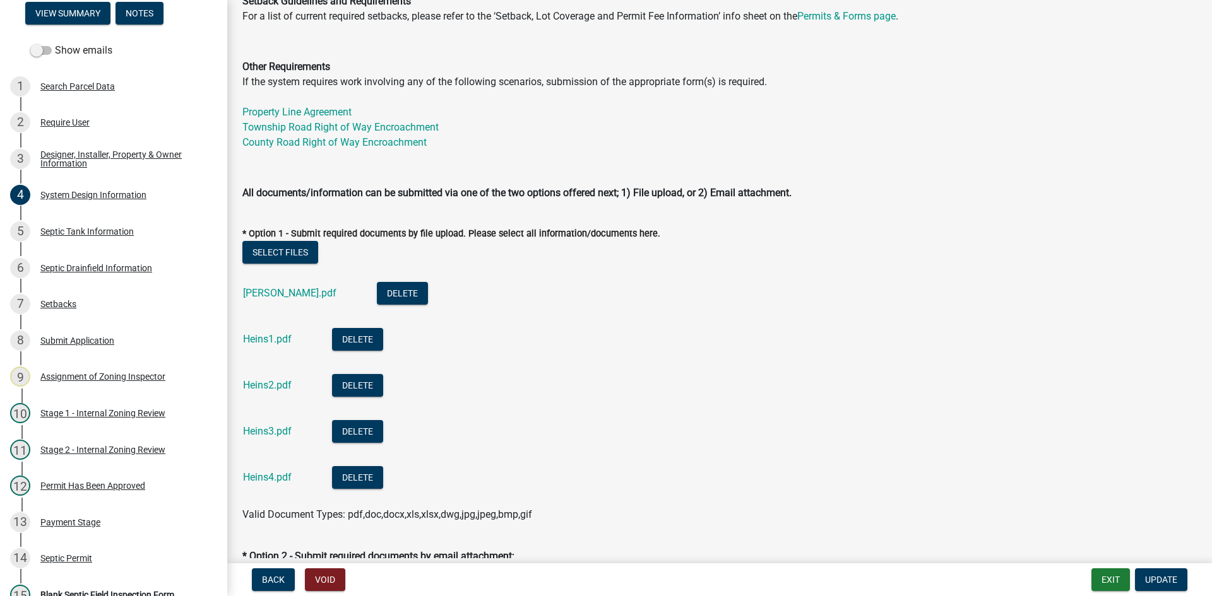
click at [284, 270] on ul "[PERSON_NAME].pdf Delete Heins1.pdf Delete Heins2.pdf Delete Heins3.pdf Delete …" at bounding box center [719, 387] width 954 height 240
click at [291, 254] on button "Select files" at bounding box center [280, 252] width 76 height 23
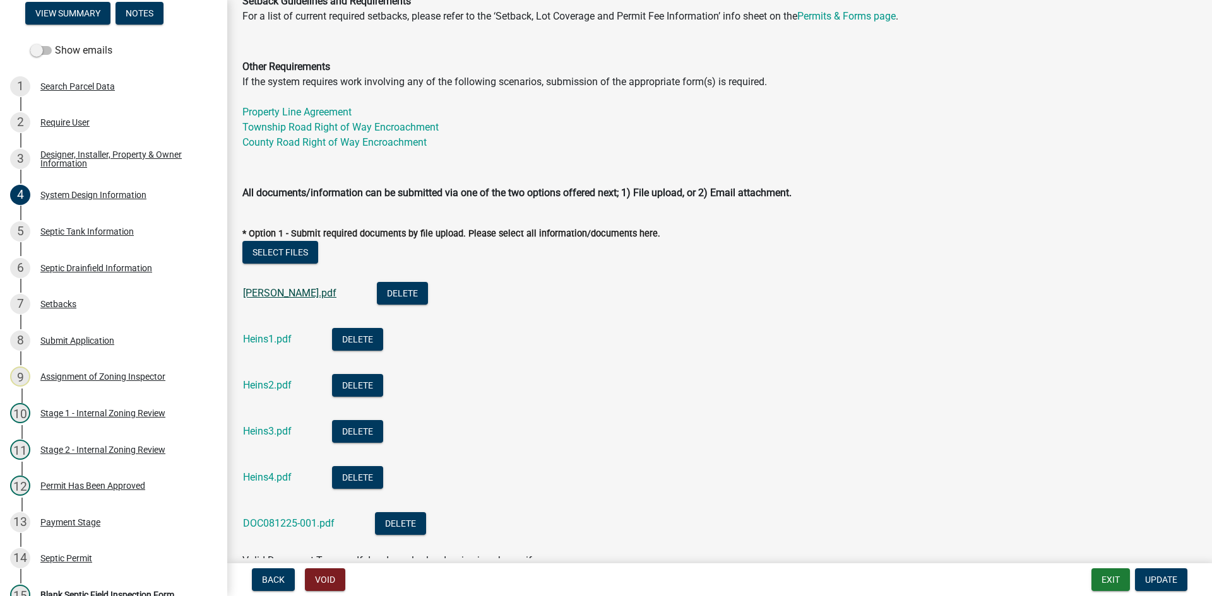
click at [279, 291] on link "[PERSON_NAME].pdf" at bounding box center [289, 293] width 93 height 12
click at [278, 523] on link "DOC081225-001.pdf" at bounding box center [289, 524] width 92 height 12
click at [1155, 583] on span "Update" at bounding box center [1161, 580] width 32 height 10
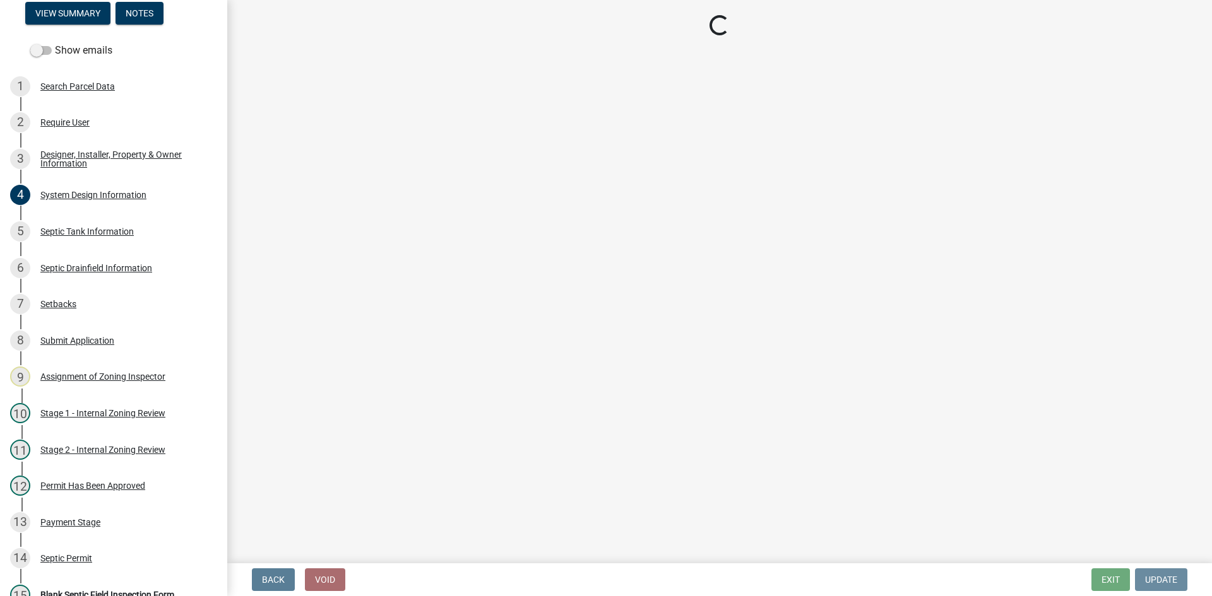
scroll to position [0, 0]
select select "49e49f1e-3b32-4342-8c2e-9cbd4919fe4d"
select select "ca07ae0a-7638-46ff-ada2-c67ca3524324"
select select "ec75a761-93b4-47c5-8535-fea253c32937"
select select "bcbb982e-a48c-4b4a-a83b-ed1363446a86"
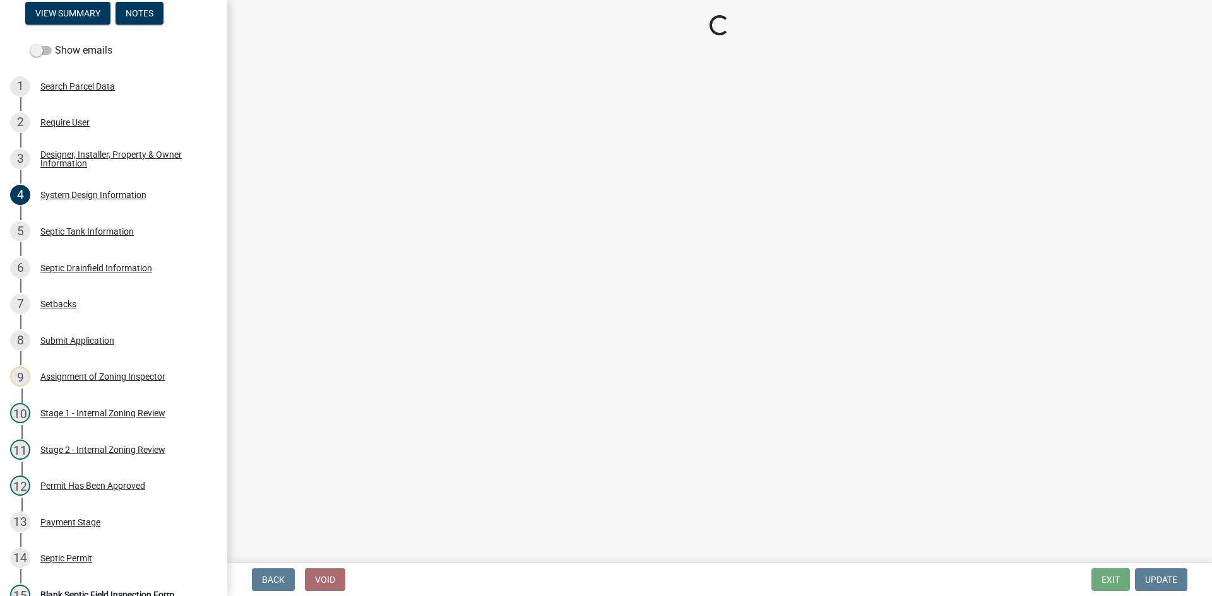
select select "47a2a5dd-5977-4941-8e6f-09ff03cdfb75"
select select "3f5b086d-5a4c-4236-93bc-fa7bf4d11838"
select select "888a8260-2be6-47f2-a4de-b9f453a4d3bc"
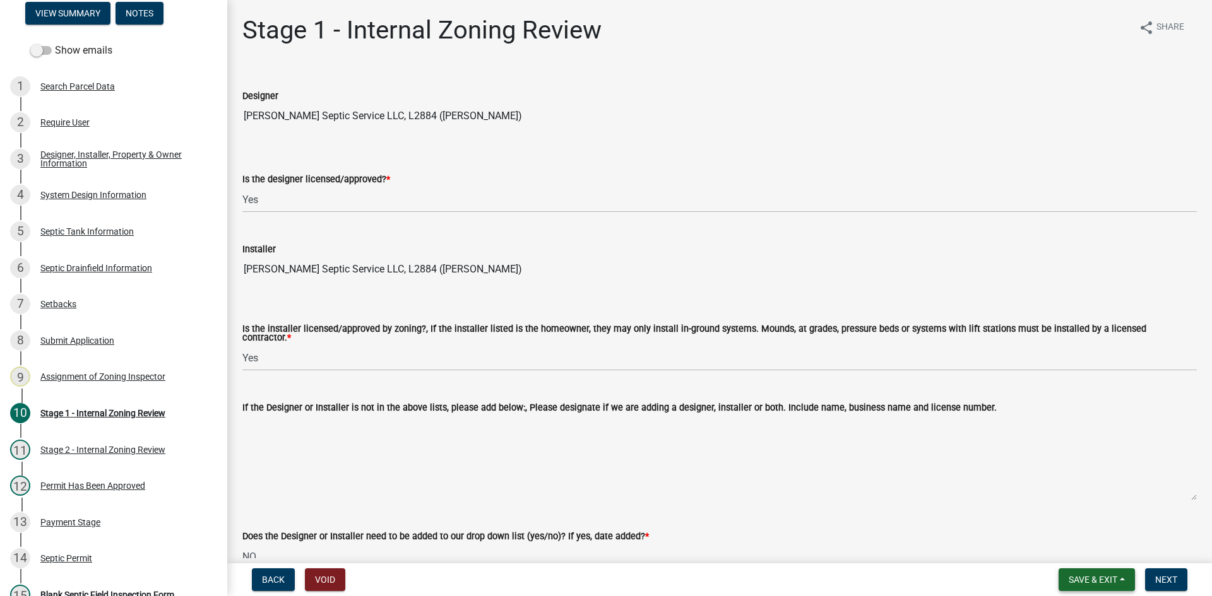
click at [1109, 578] on span "Save & Exit" at bounding box center [1093, 580] width 49 height 10
click at [1170, 578] on span "Next" at bounding box center [1166, 580] width 22 height 10
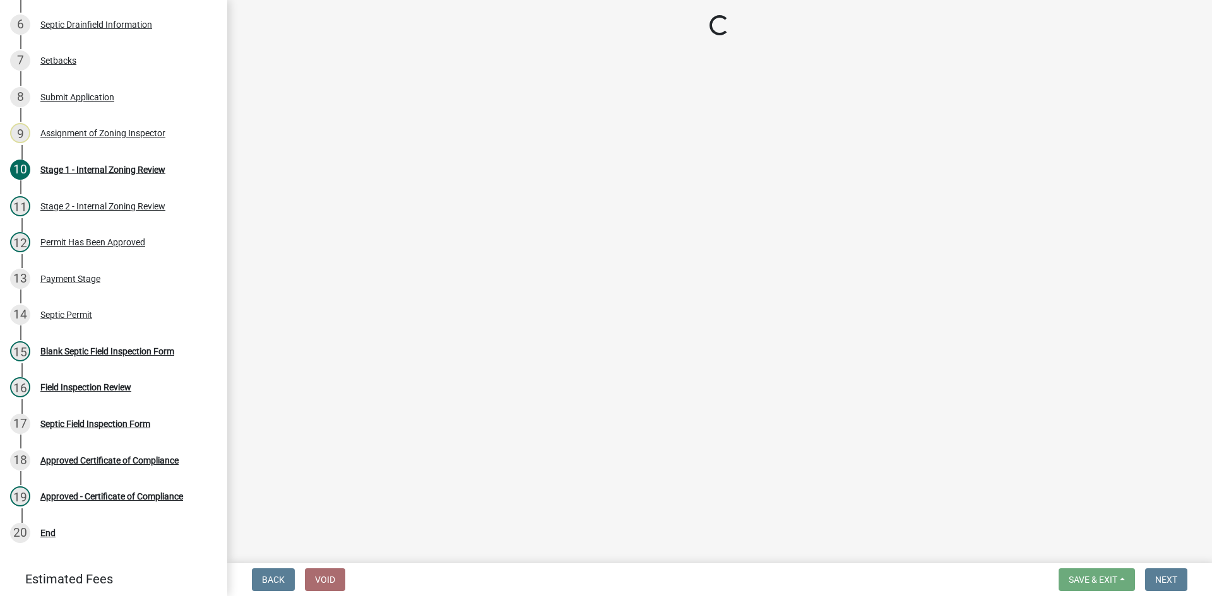
scroll to position [382, 0]
